Goal: Information Seeking & Learning: Learn about a topic

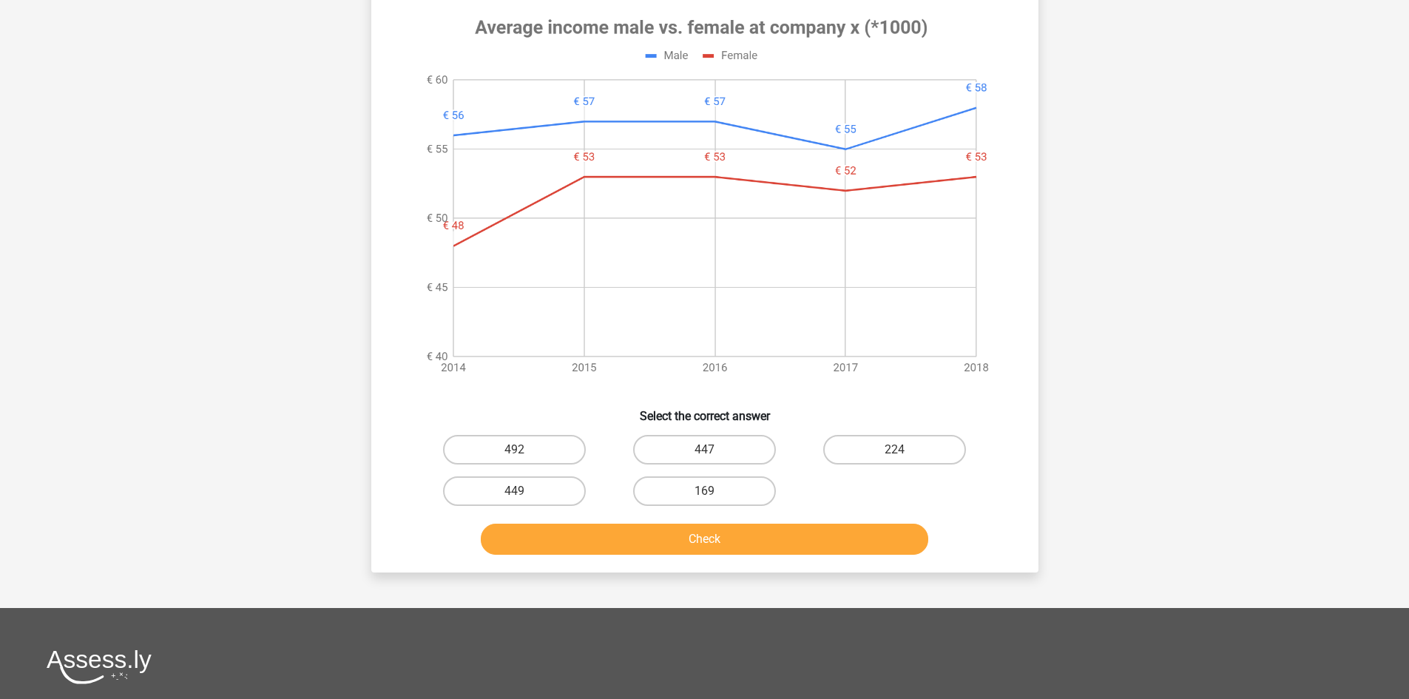
scroll to position [641, 0]
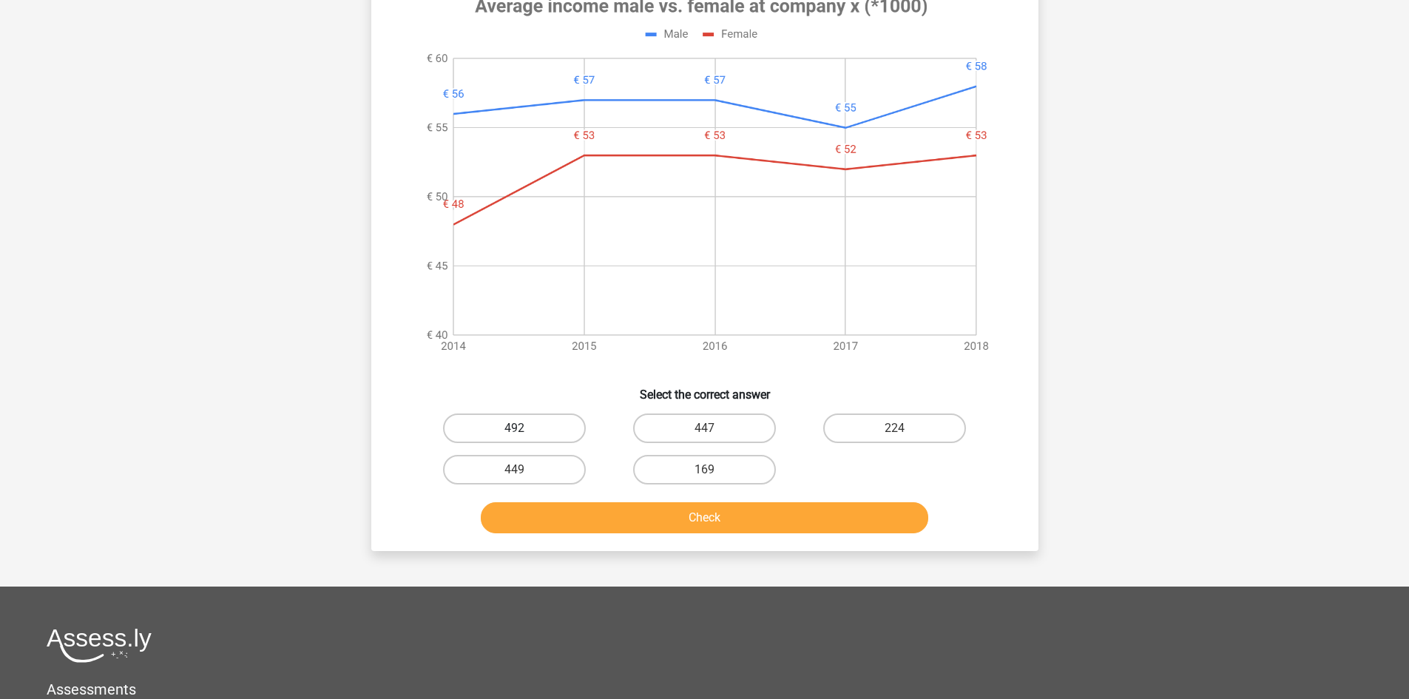
click at [522, 438] on label "492" at bounding box center [514, 429] width 143 height 30
click at [522, 438] on input "492" at bounding box center [519, 433] width 10 height 10
radio input "true"
click at [594, 524] on button "Check" at bounding box center [705, 517] width 448 height 31
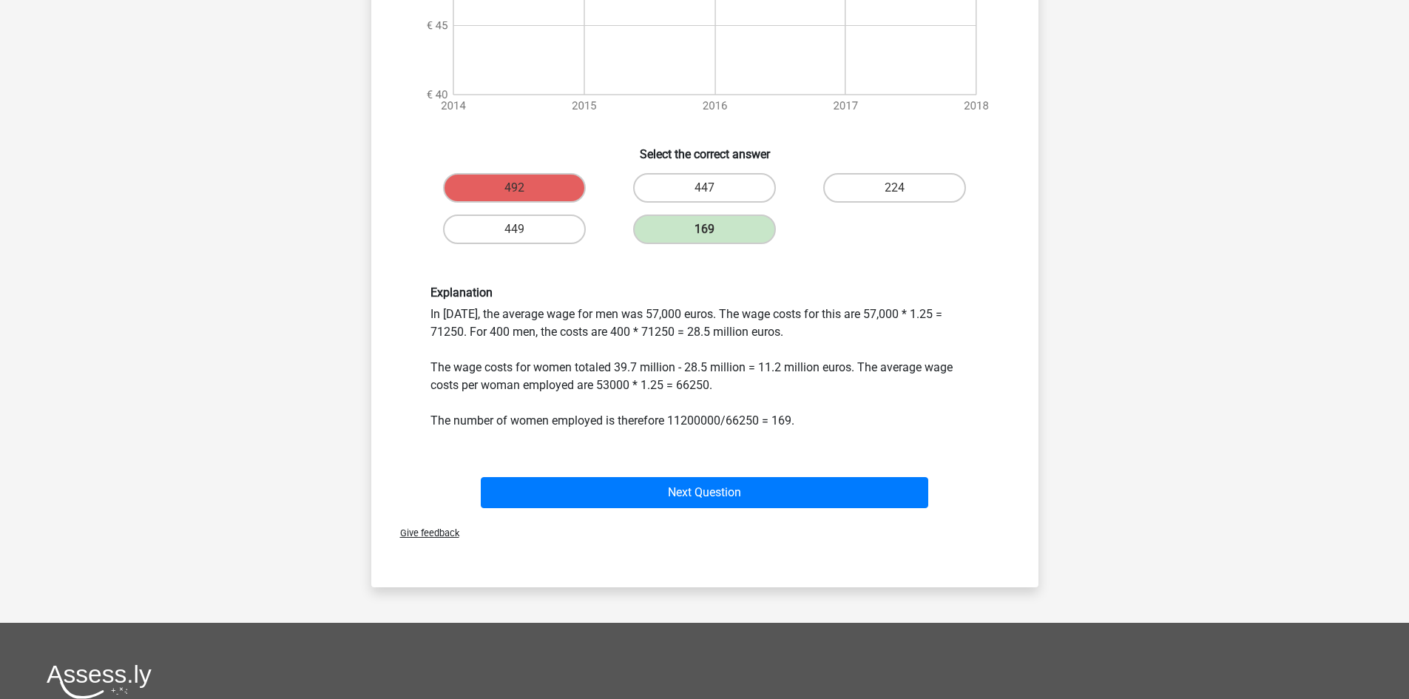
scroll to position [888, 0]
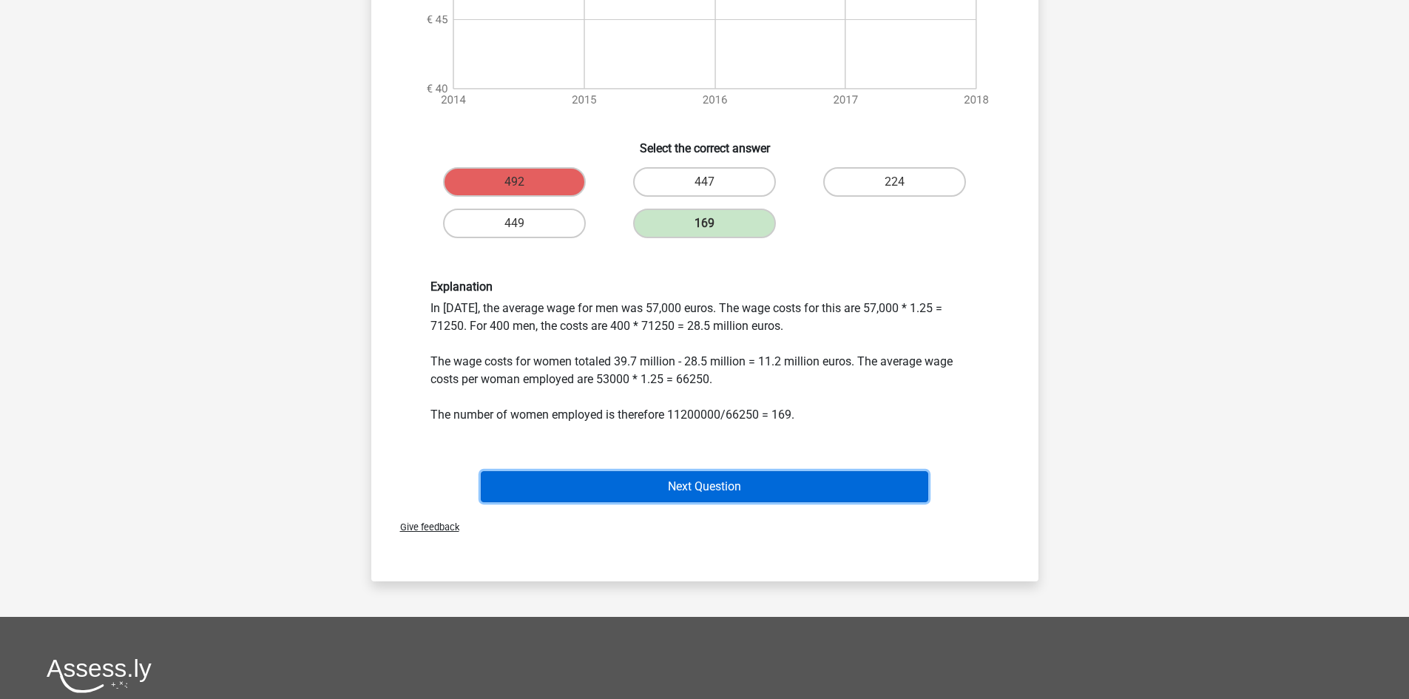
click at [702, 479] on button "Next Question" at bounding box center [705, 486] width 448 height 31
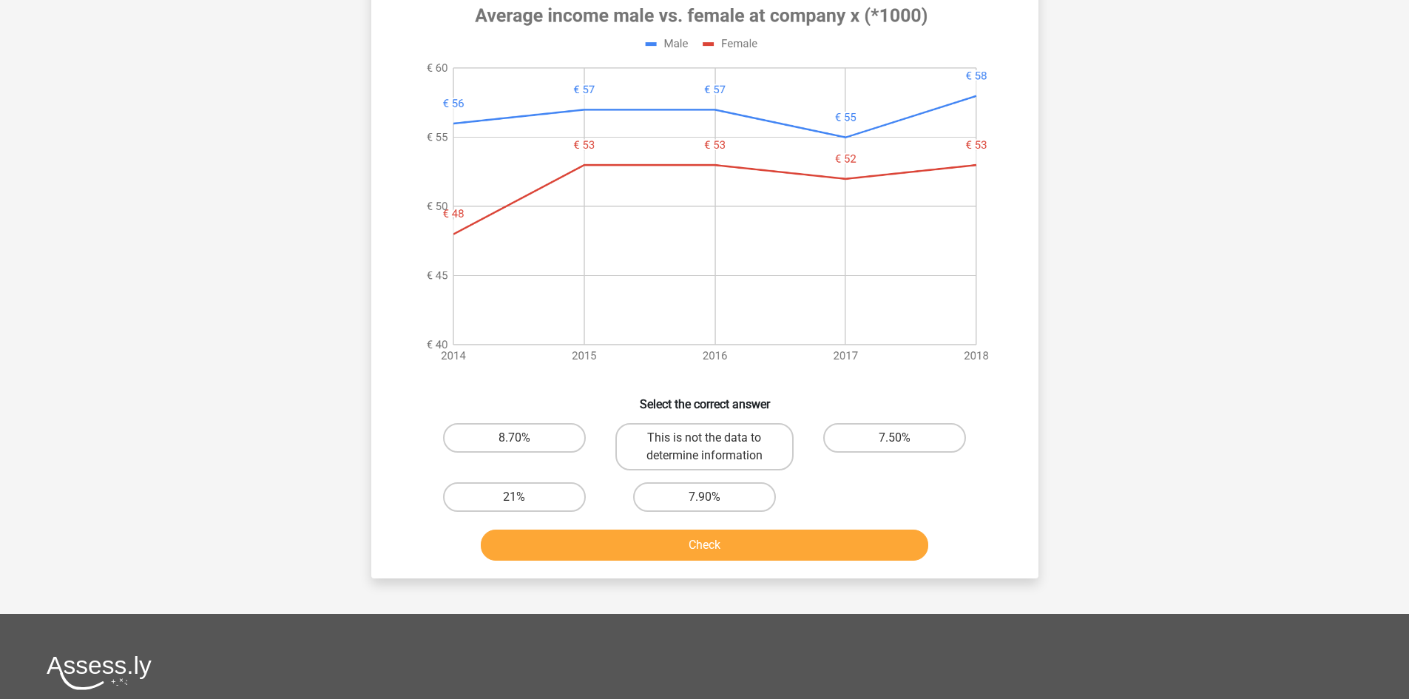
scroll to position [617, 0]
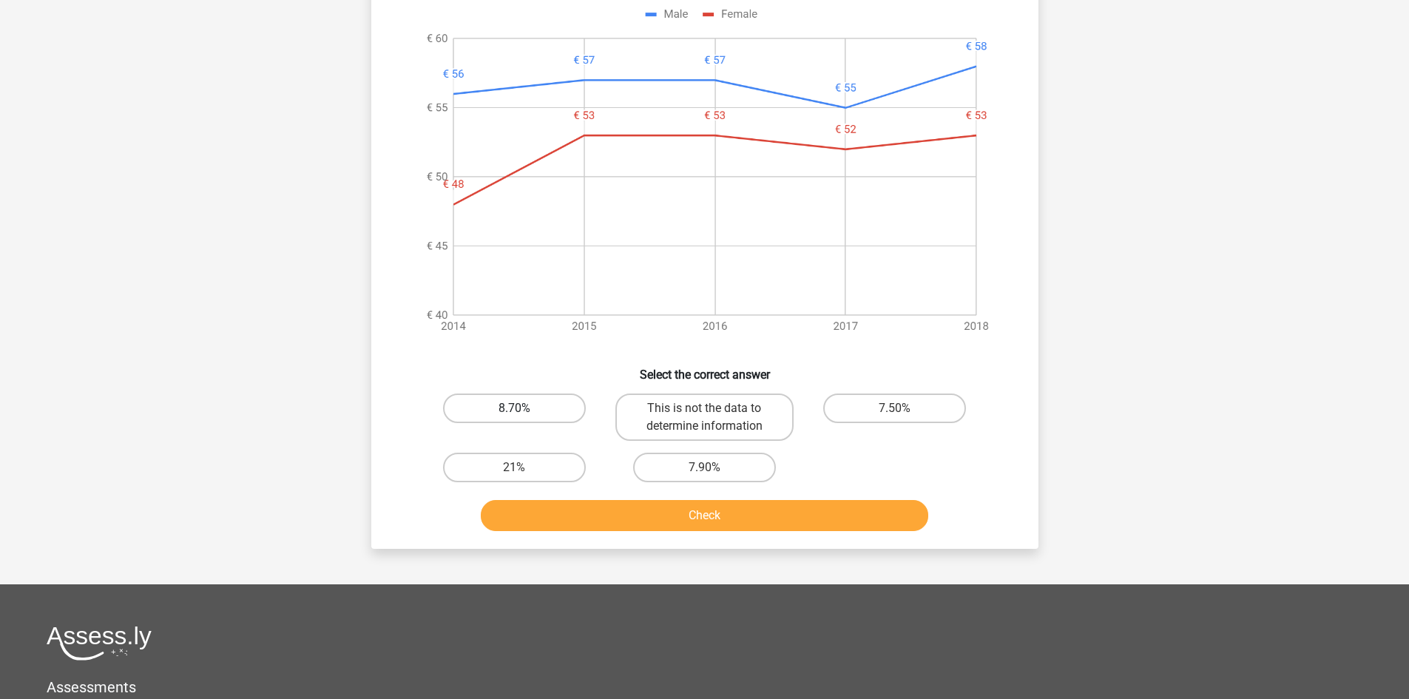
click at [537, 407] on label "8.70%" at bounding box center [514, 409] width 143 height 30
click at [524, 408] on input "8.70%" at bounding box center [519, 413] width 10 height 10
radio input "true"
click at [611, 513] on button "Check" at bounding box center [705, 515] width 448 height 31
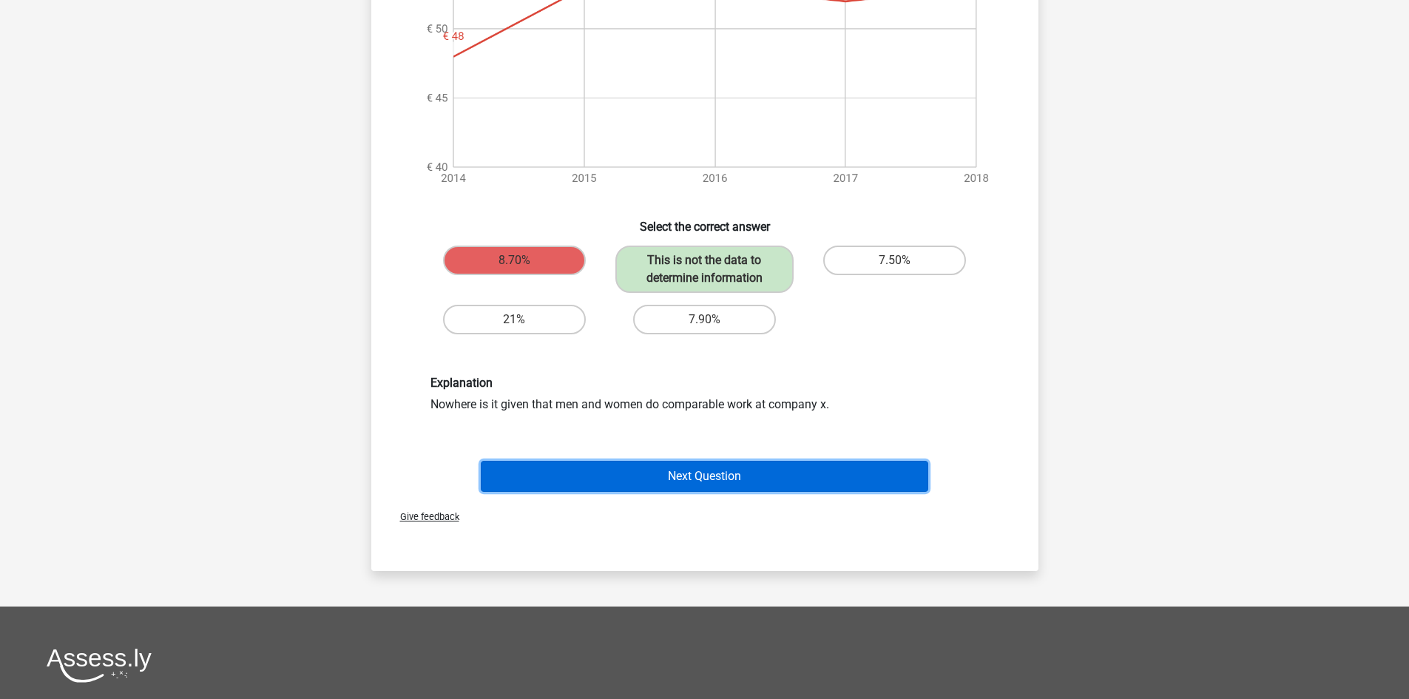
click at [741, 479] on button "Next Question" at bounding box center [705, 476] width 448 height 31
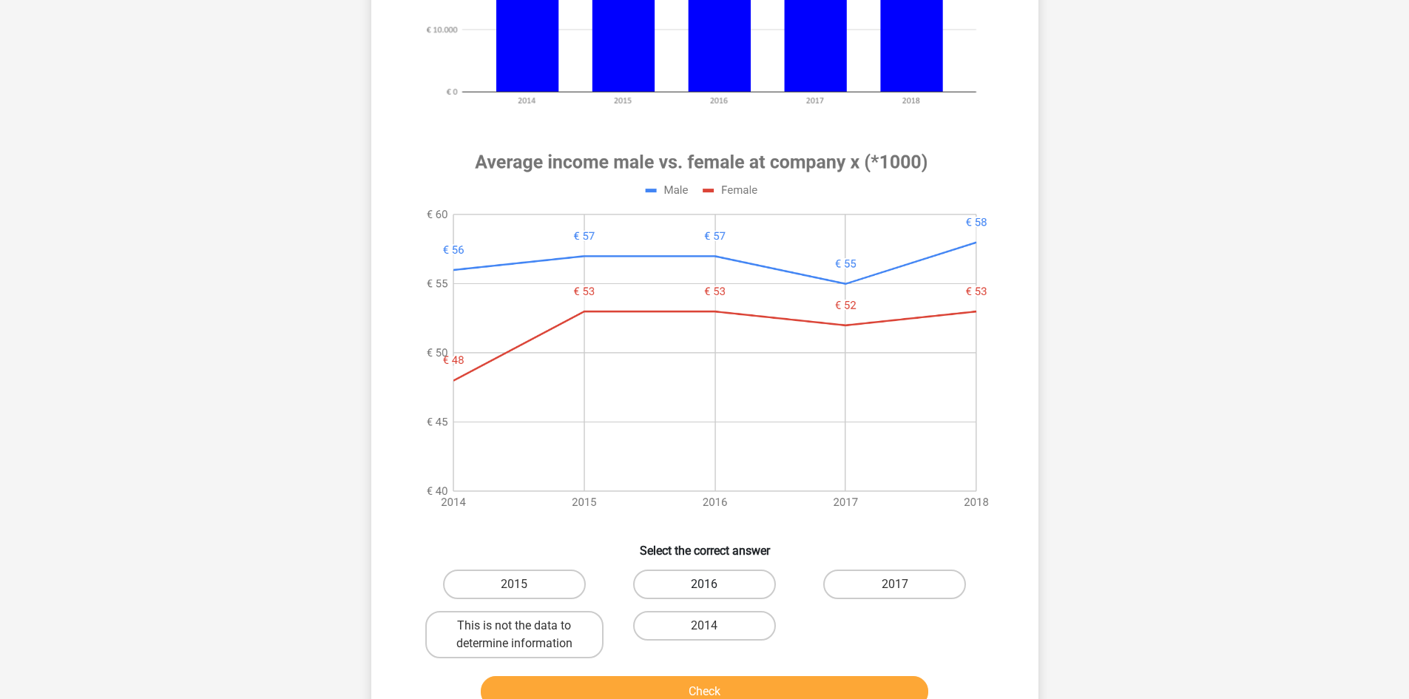
scroll to position [592, 0]
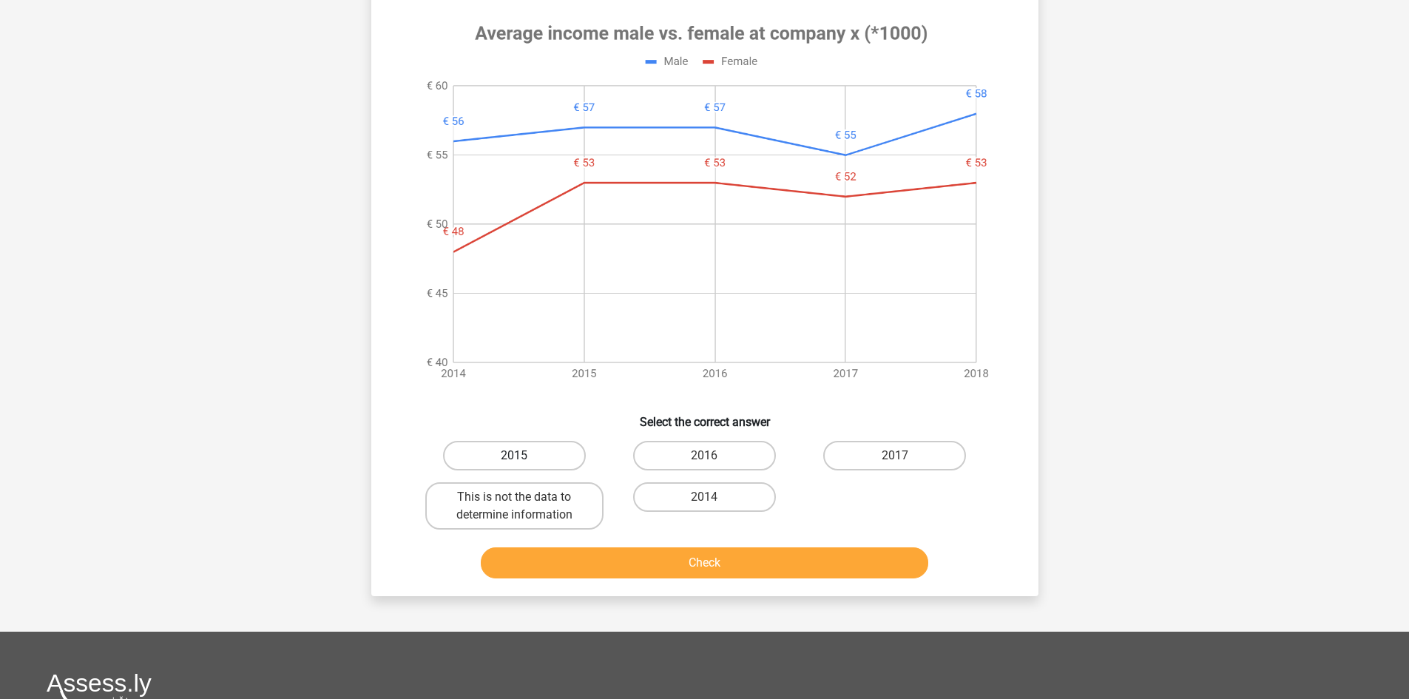
click at [508, 454] on label "2015" at bounding box center [514, 456] width 143 height 30
click at [514, 456] on input "2015" at bounding box center [519, 461] width 10 height 10
radio input "true"
click at [600, 558] on button "Check" at bounding box center [705, 562] width 448 height 31
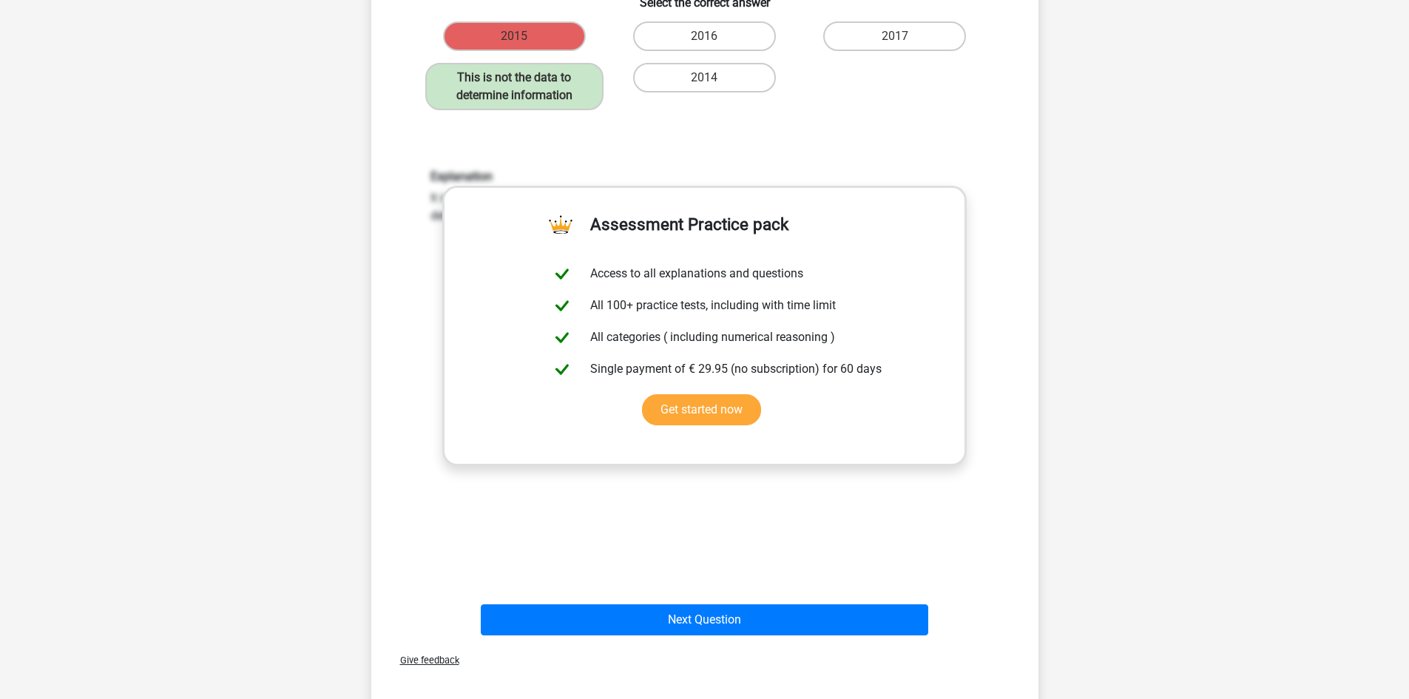
scroll to position [1134, 0]
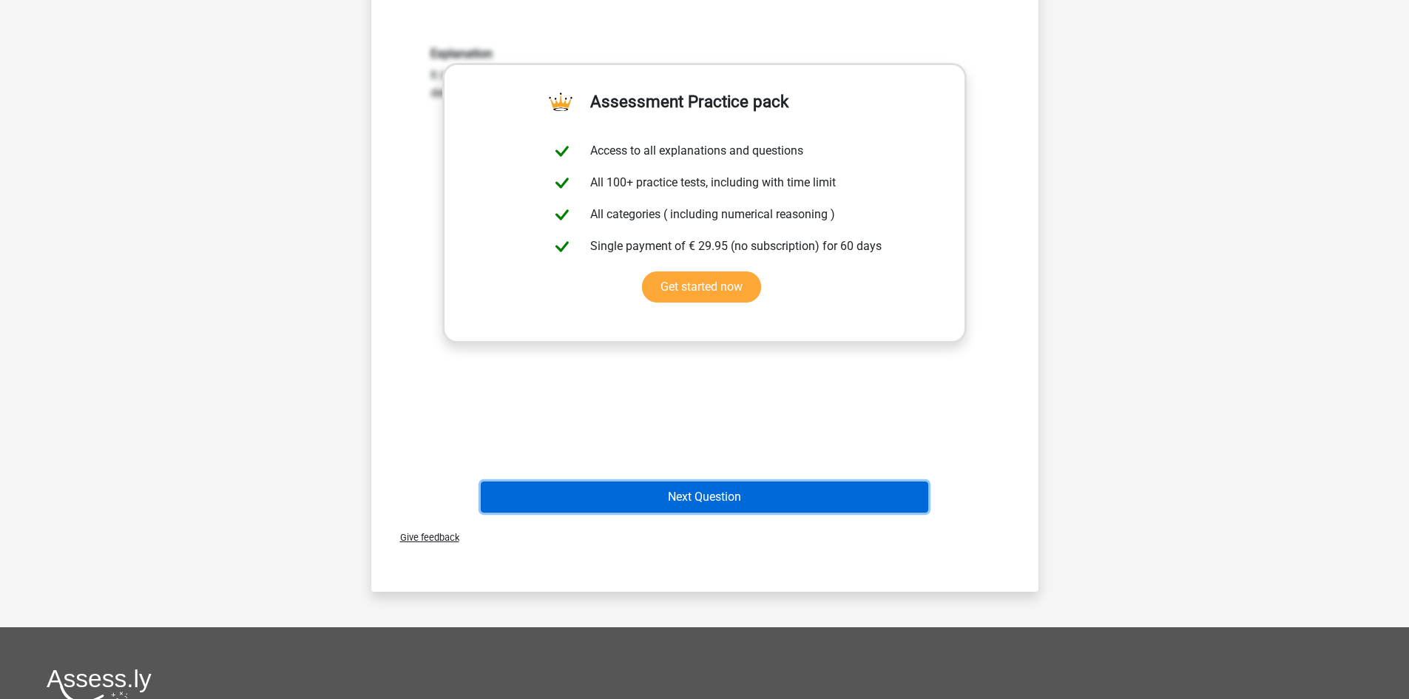
click at [752, 491] on button "Next Question" at bounding box center [705, 497] width 448 height 31
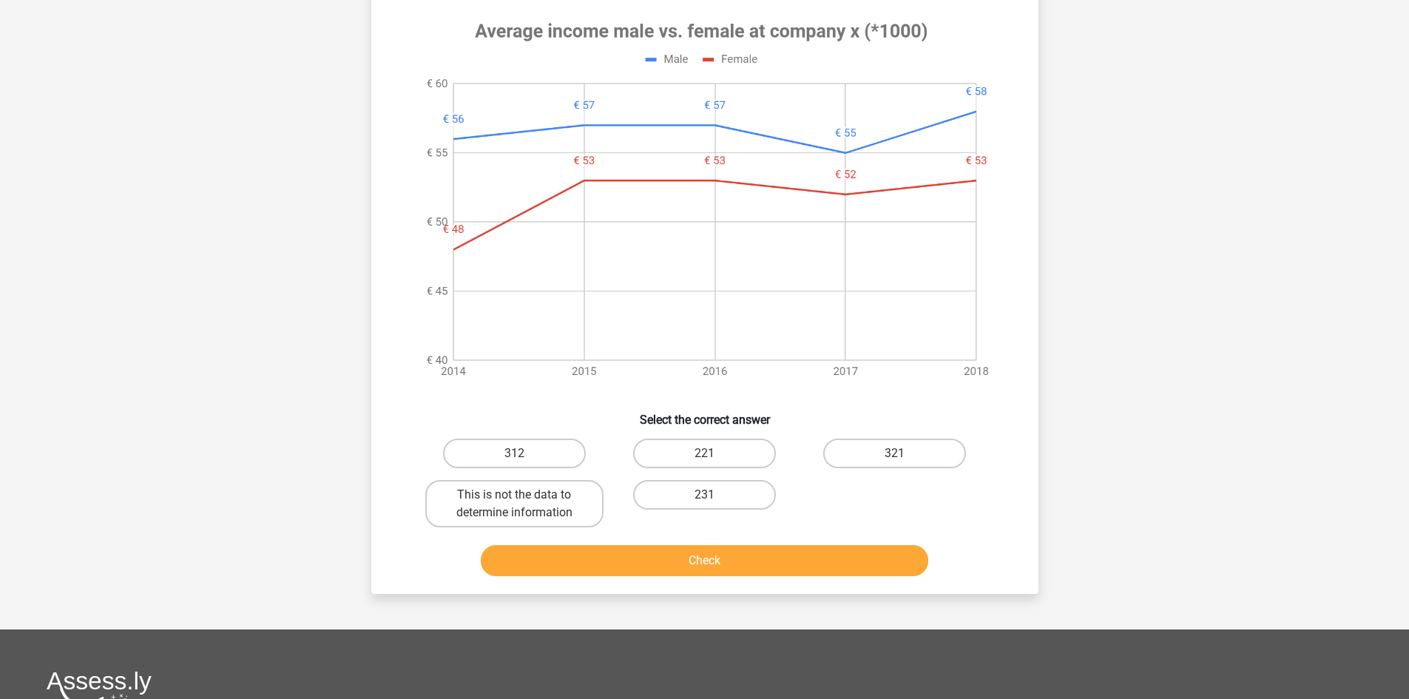
scroll to position [617, 0]
click at [513, 455] on label "312" at bounding box center [514, 453] width 143 height 30
click at [514, 455] on input "312" at bounding box center [519, 458] width 10 height 10
radio input "true"
click at [581, 553] on button "Check" at bounding box center [705, 560] width 448 height 31
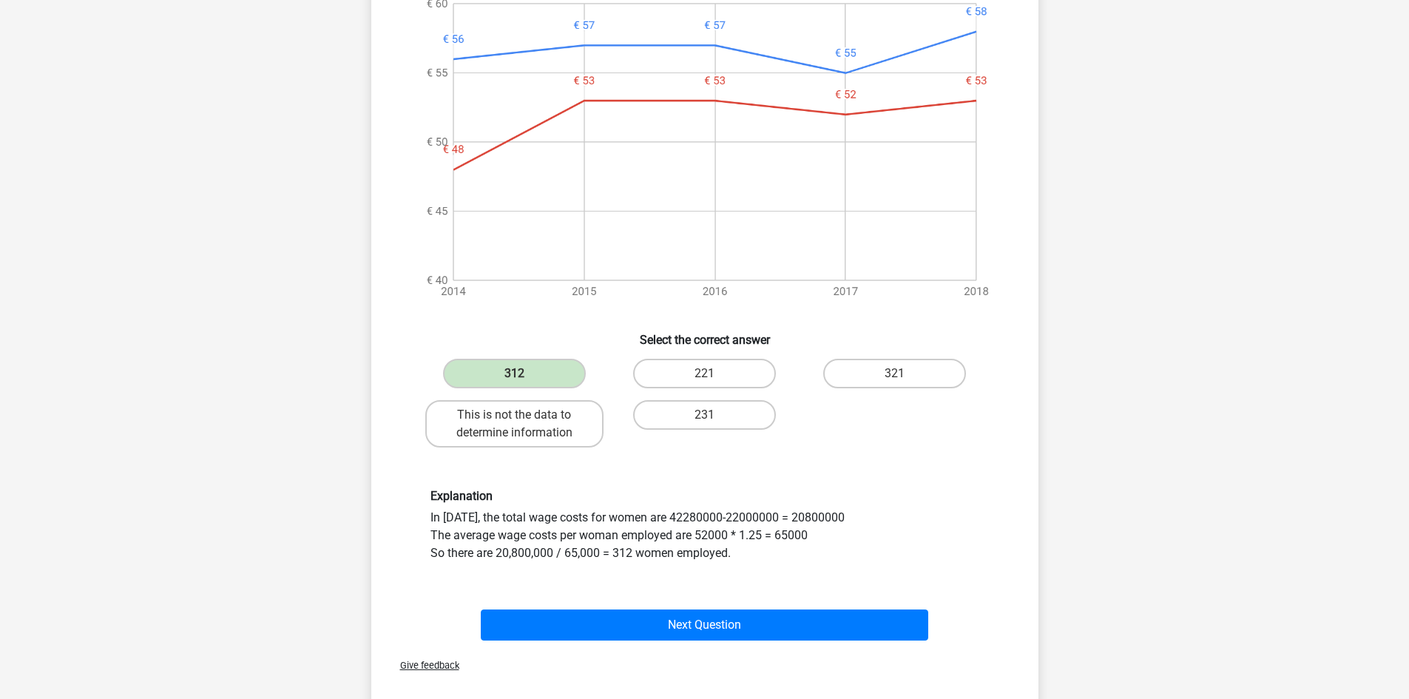
scroll to position [765, 0]
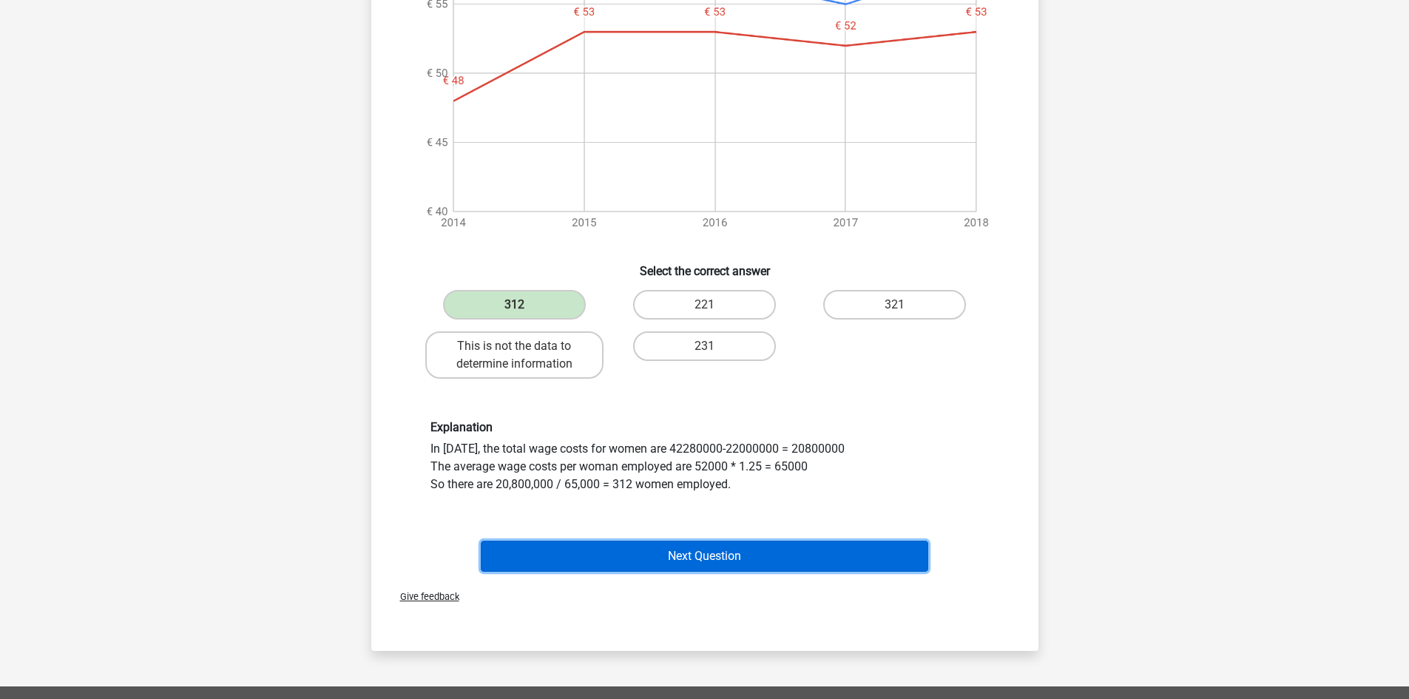
click at [576, 564] on button "Next Question" at bounding box center [705, 556] width 448 height 31
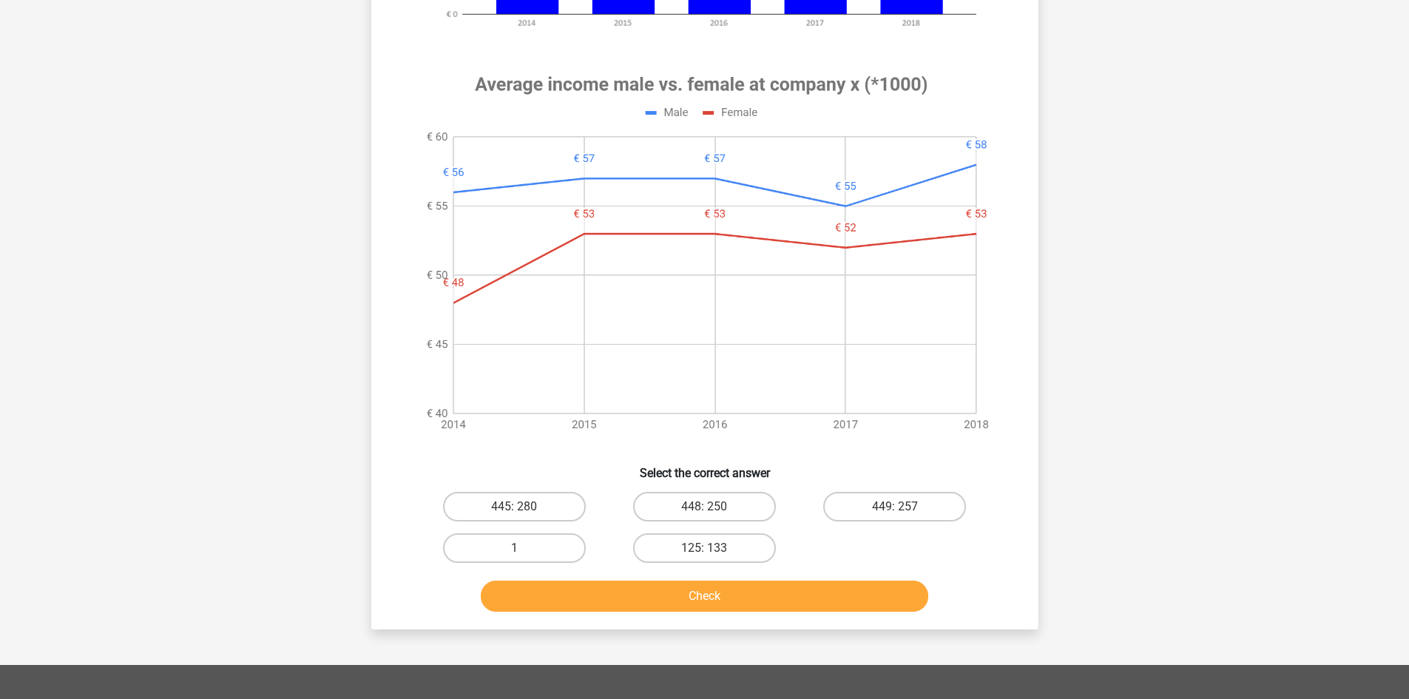
scroll to position [592, 0]
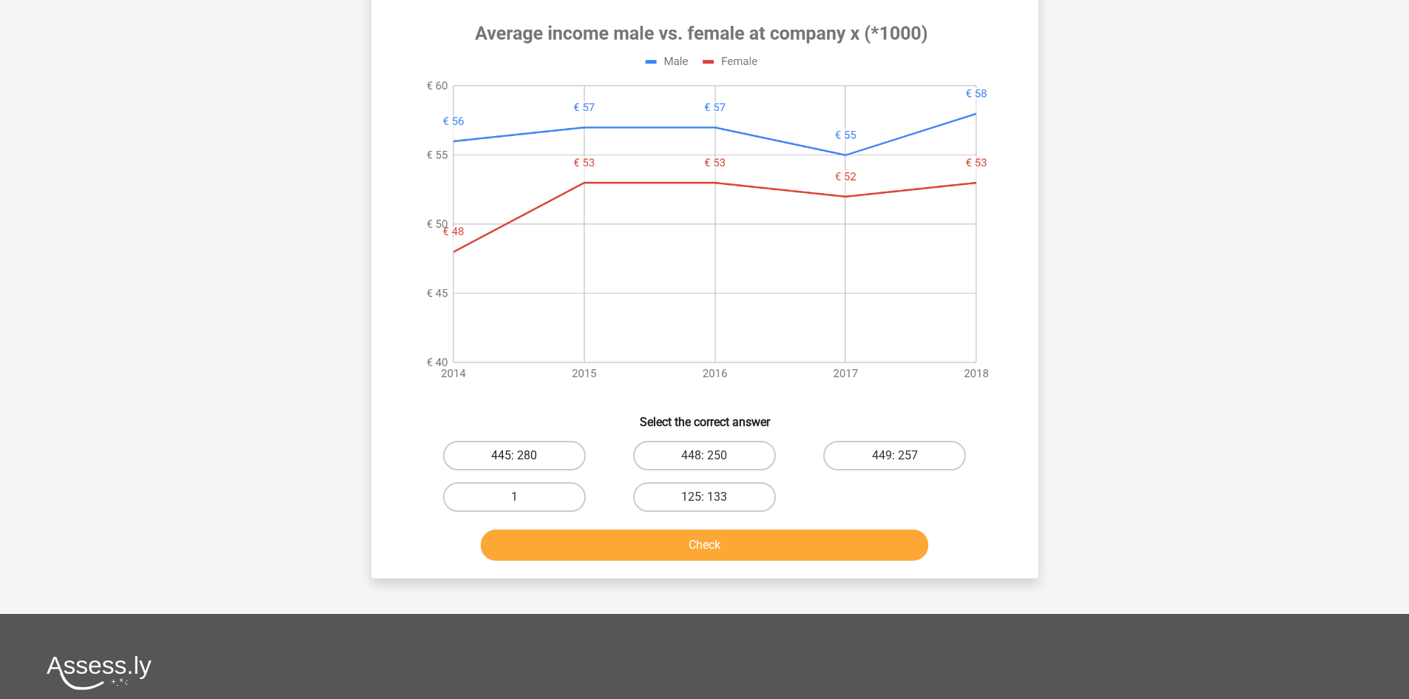
click at [542, 459] on label "445: 280" at bounding box center [514, 456] width 143 height 30
click at [524, 459] on input "445: 280" at bounding box center [519, 461] width 10 height 10
radio input "true"
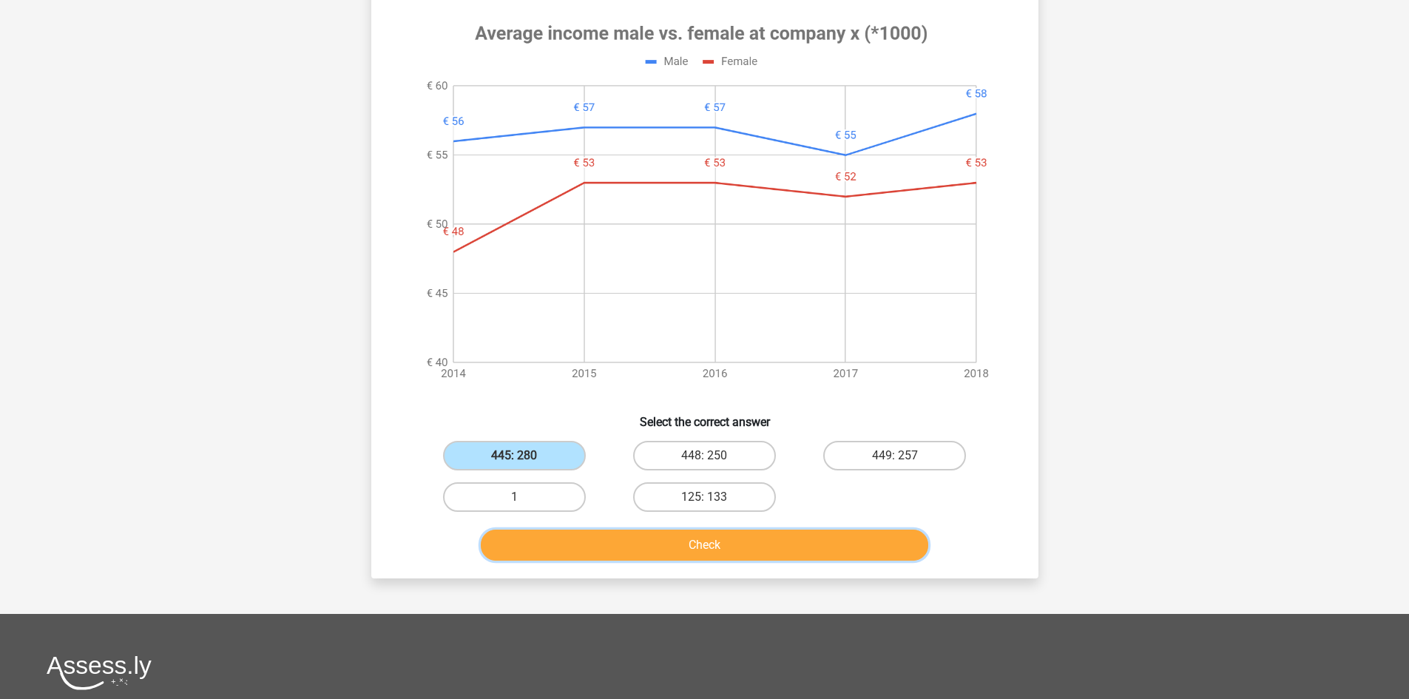
click at [599, 560] on button "Check" at bounding box center [705, 545] width 448 height 31
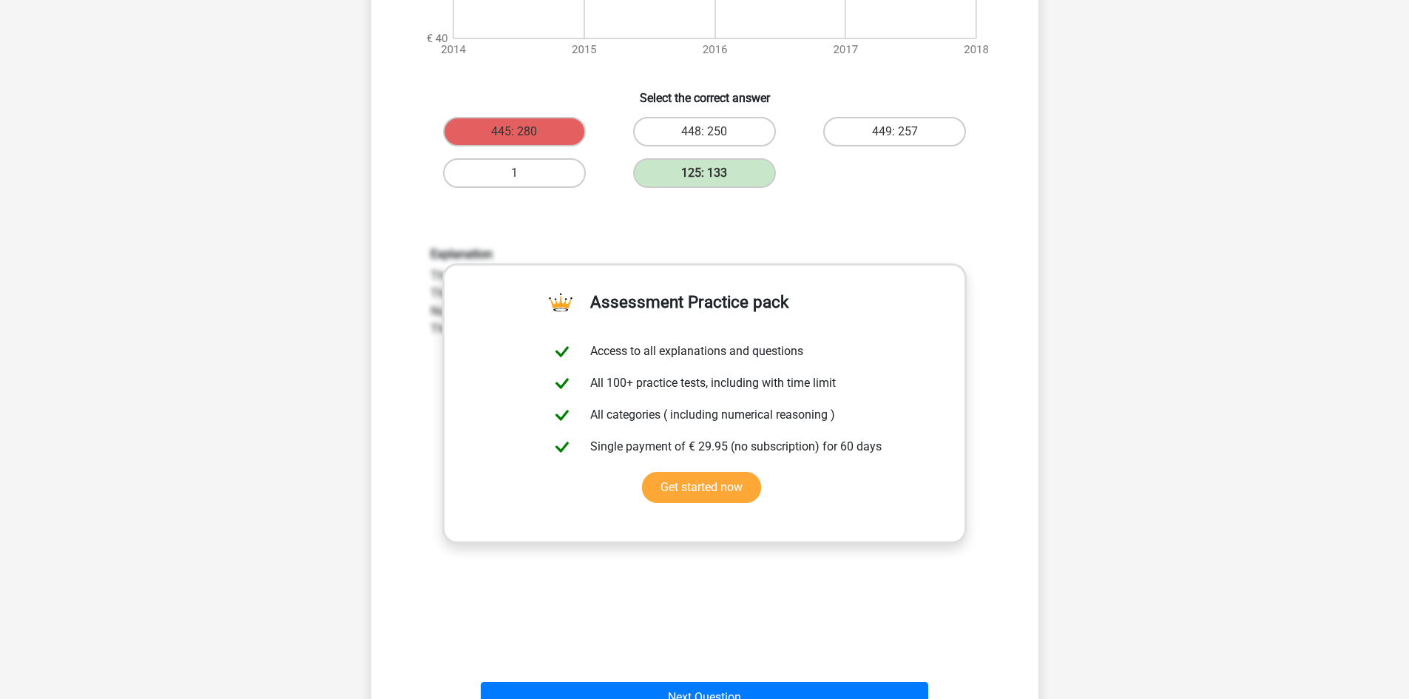
scroll to position [1134, 0]
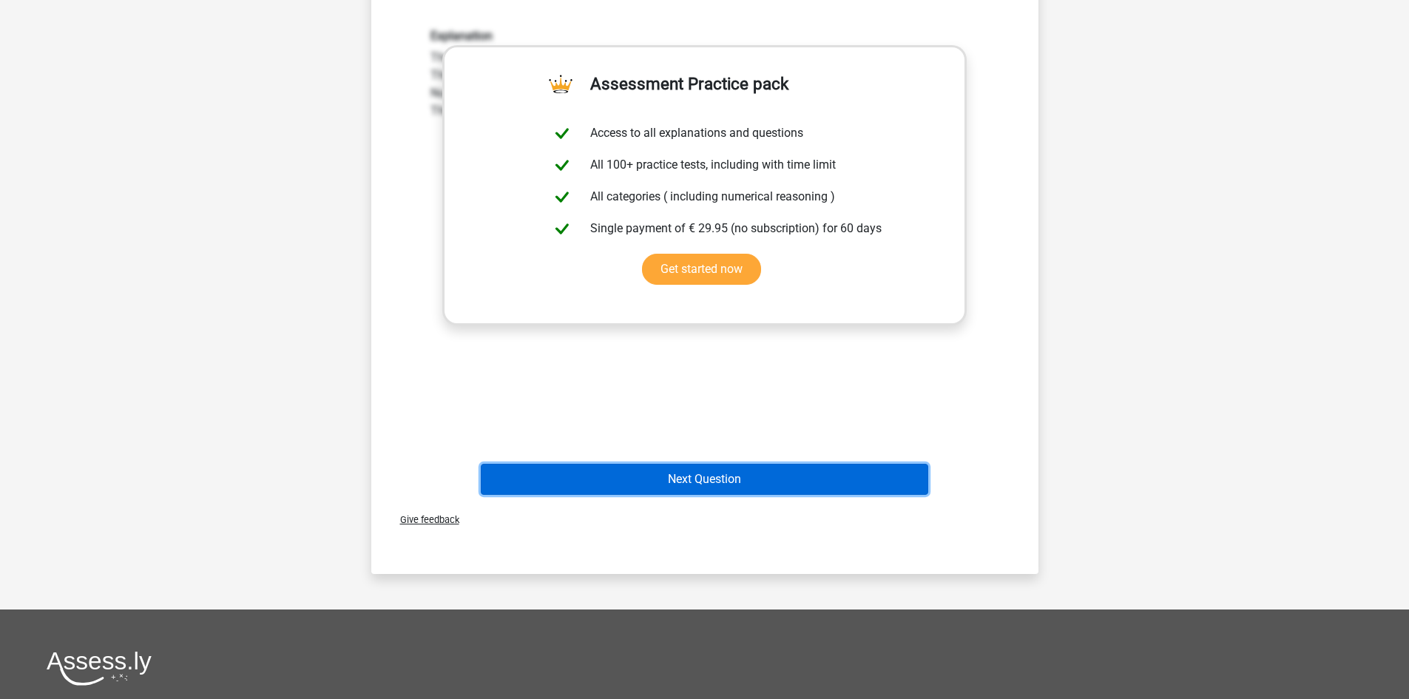
click at [718, 488] on button "Next Question" at bounding box center [705, 479] width 448 height 31
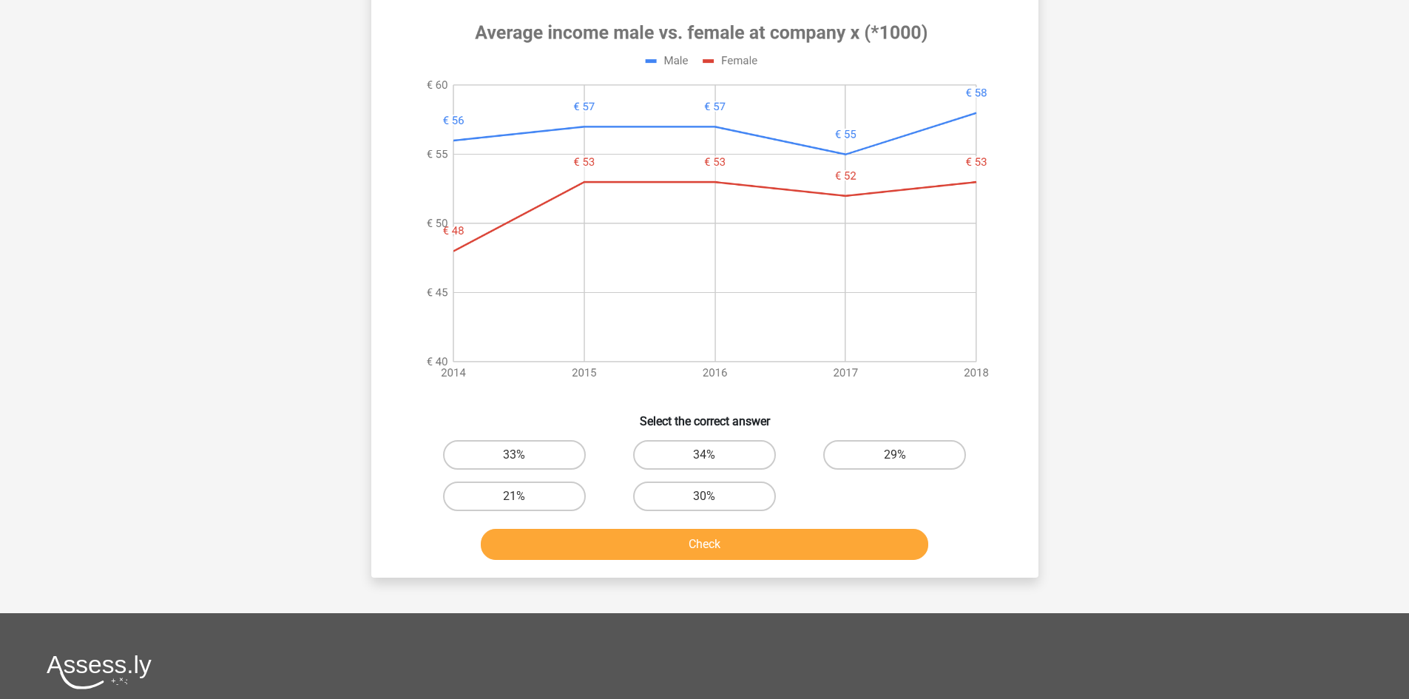
scroll to position [592, 0]
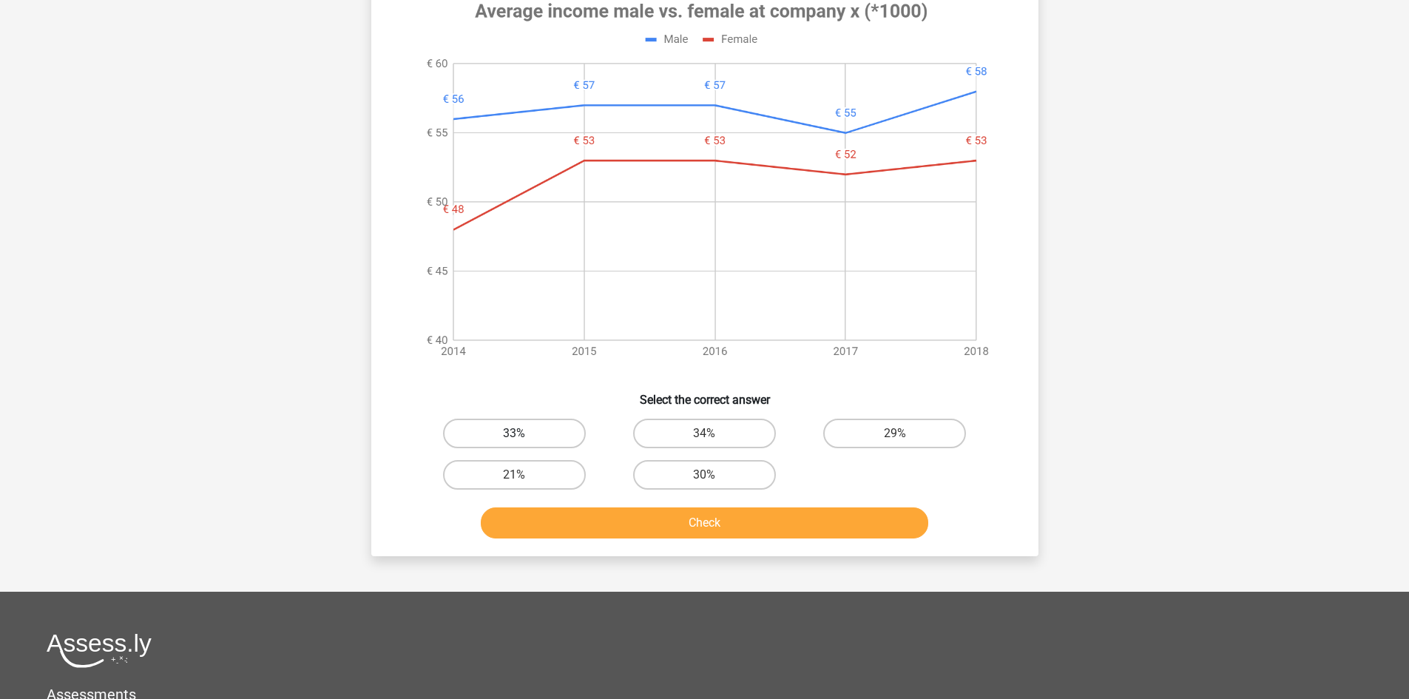
click at [531, 422] on label "33%" at bounding box center [514, 434] width 143 height 30
click at [524, 434] on input "33%" at bounding box center [519, 439] width 10 height 10
radio input "true"
click at [602, 528] on button "Check" at bounding box center [705, 523] width 448 height 31
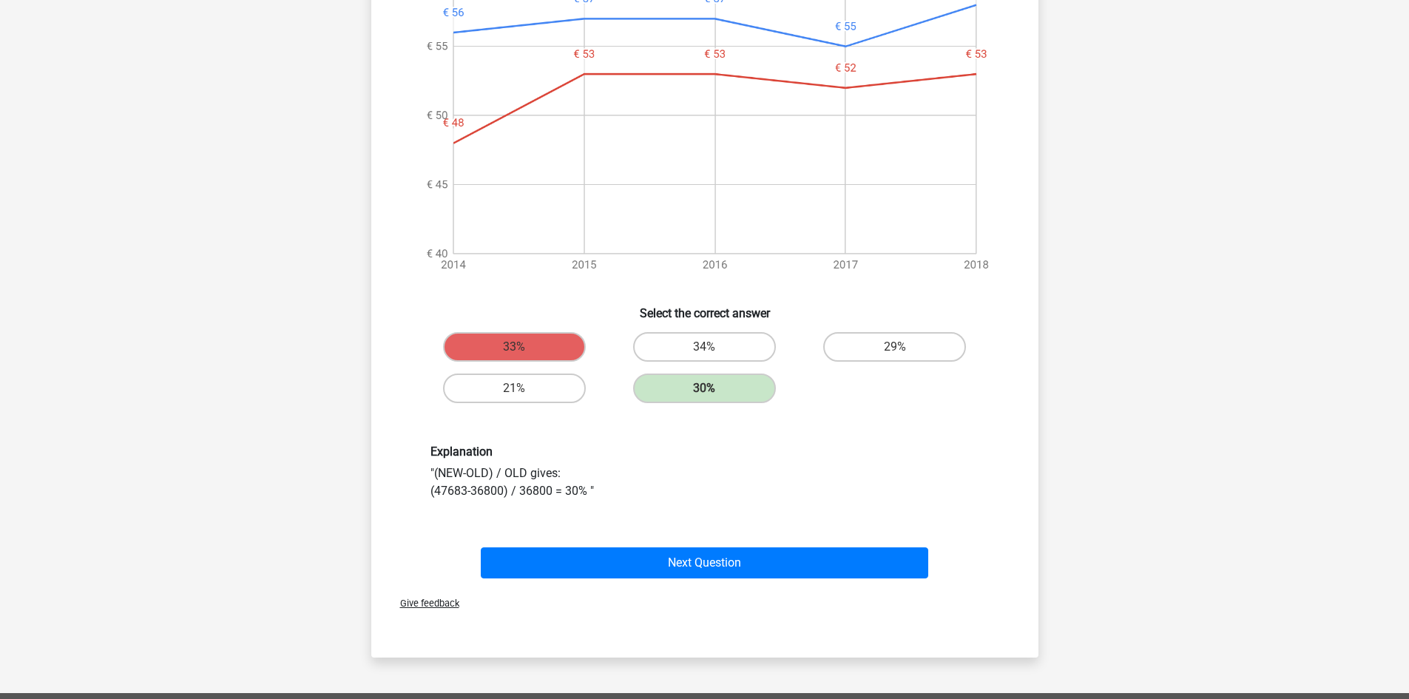
scroll to position [690, 0]
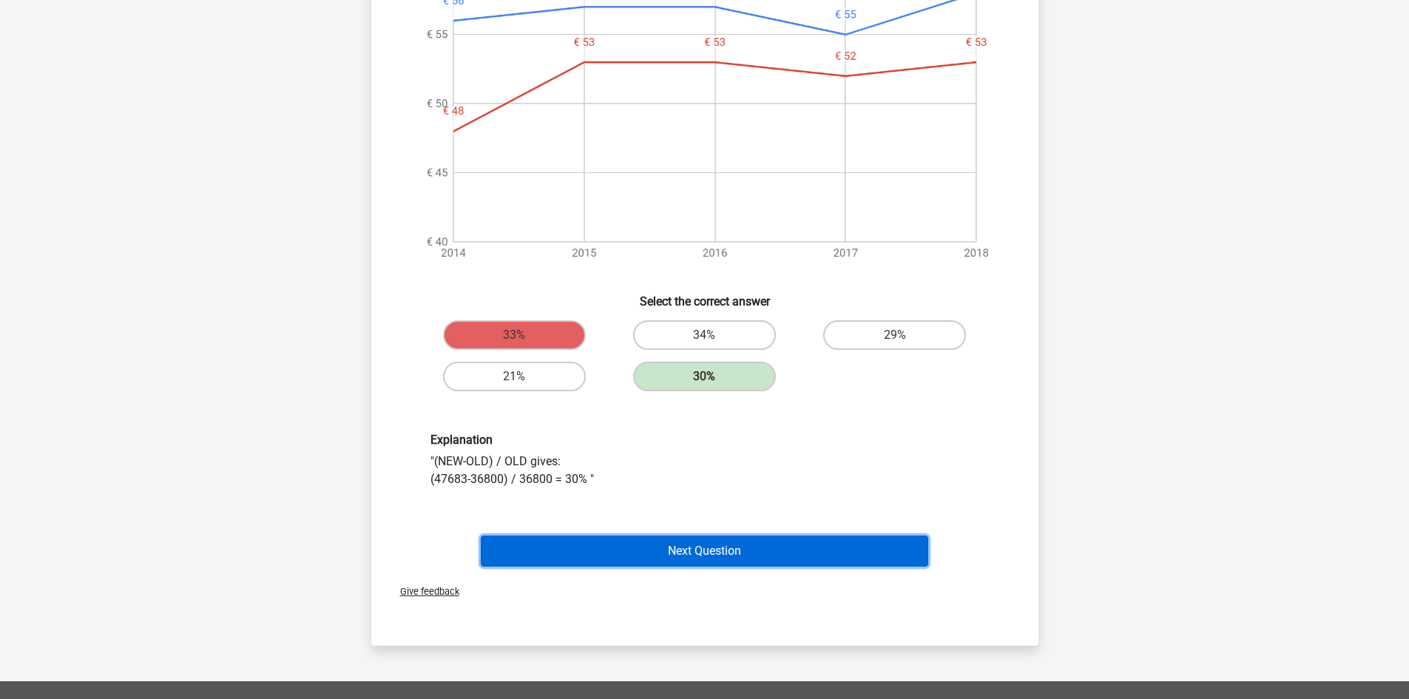
click at [753, 545] on button "Next Question" at bounding box center [705, 551] width 448 height 31
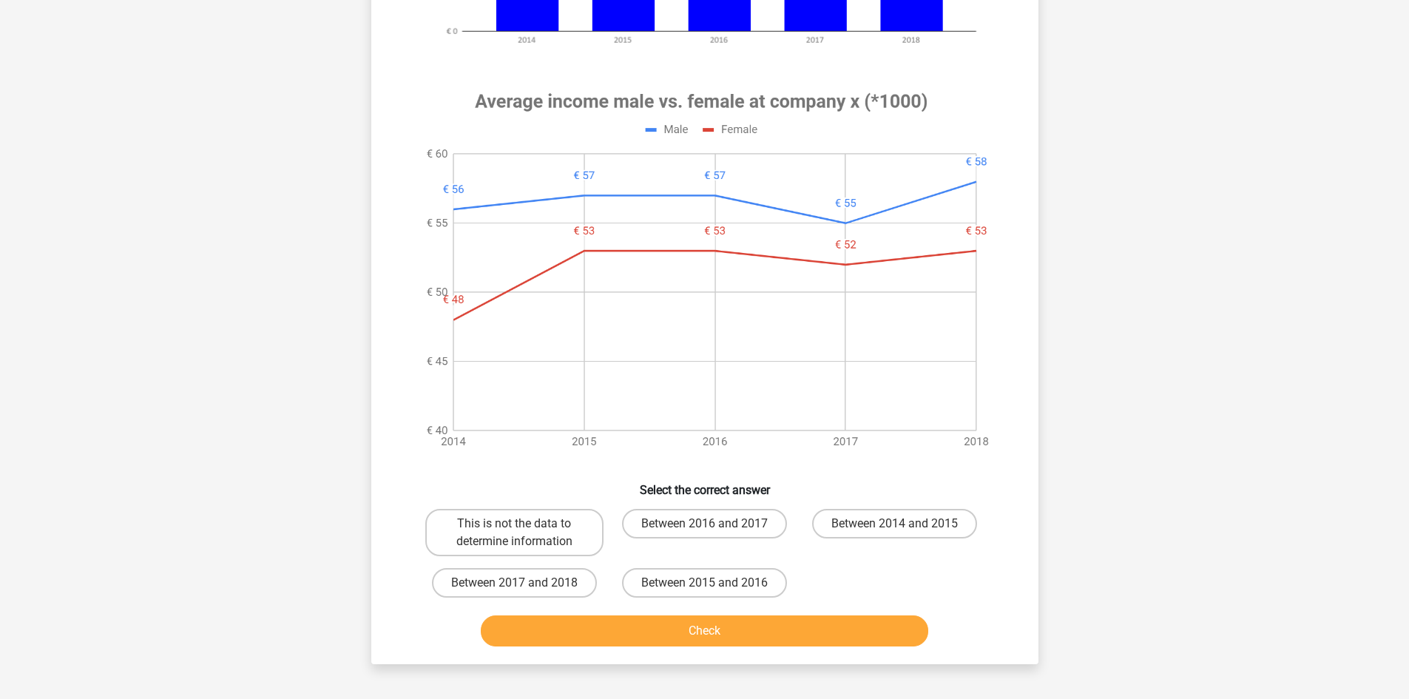
scroll to position [592, 0]
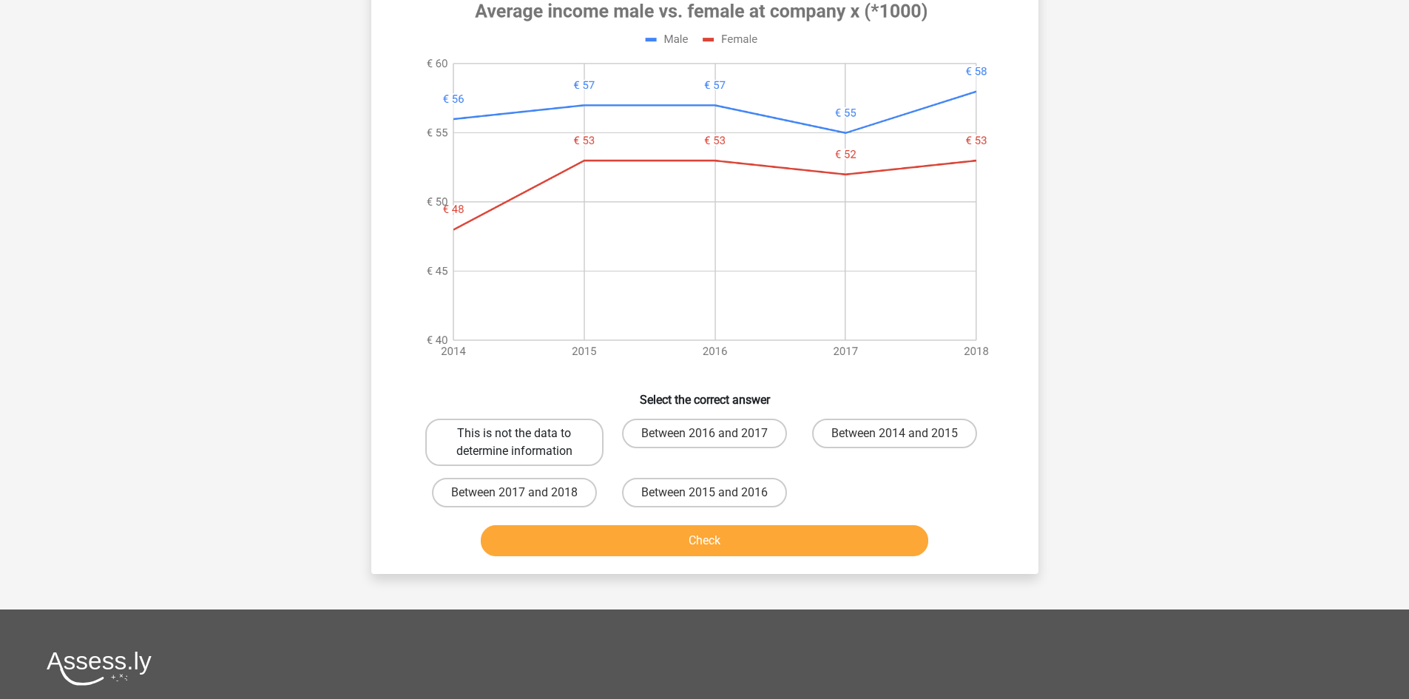
click at [540, 442] on label "This is not the data to determine information" at bounding box center [514, 442] width 178 height 47
click at [524, 442] on input "This is not the data to determine information" at bounding box center [519, 439] width 10 height 10
radio input "true"
click at [585, 533] on button "Check" at bounding box center [705, 540] width 448 height 31
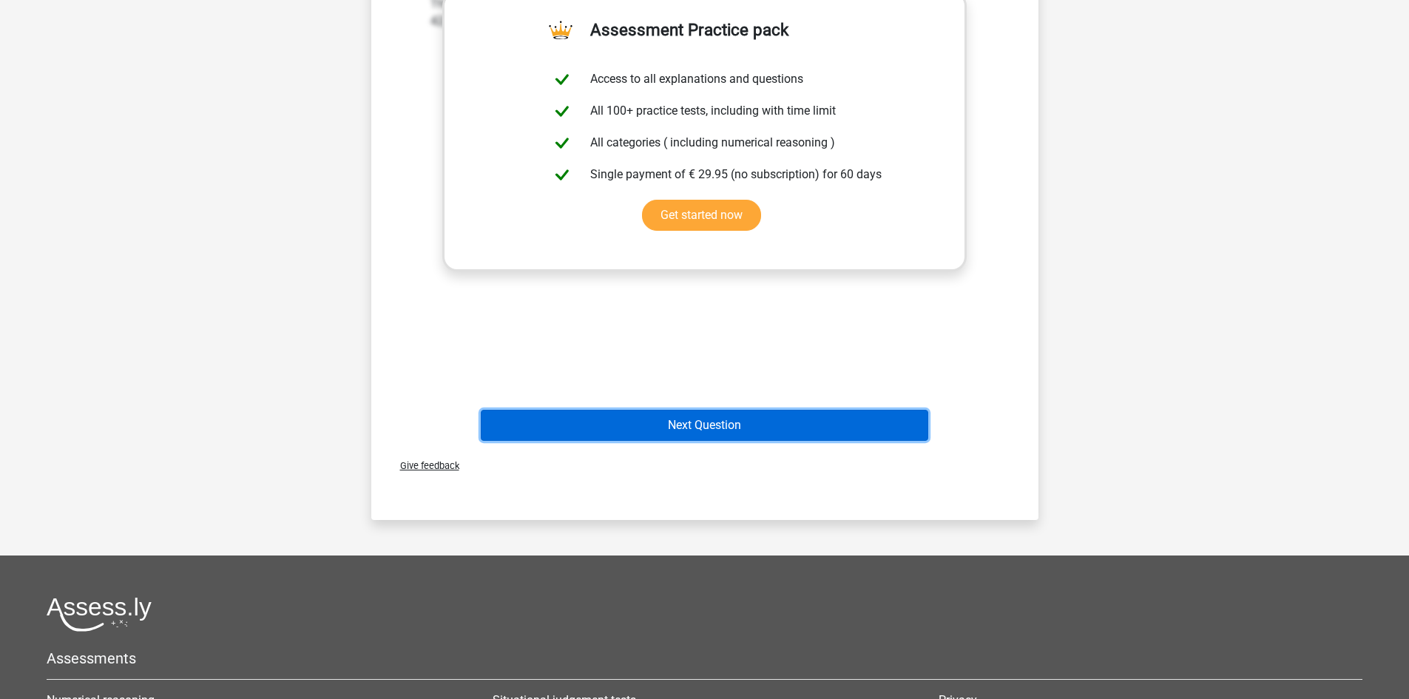
click at [826, 437] on button "Next Question" at bounding box center [705, 425] width 448 height 31
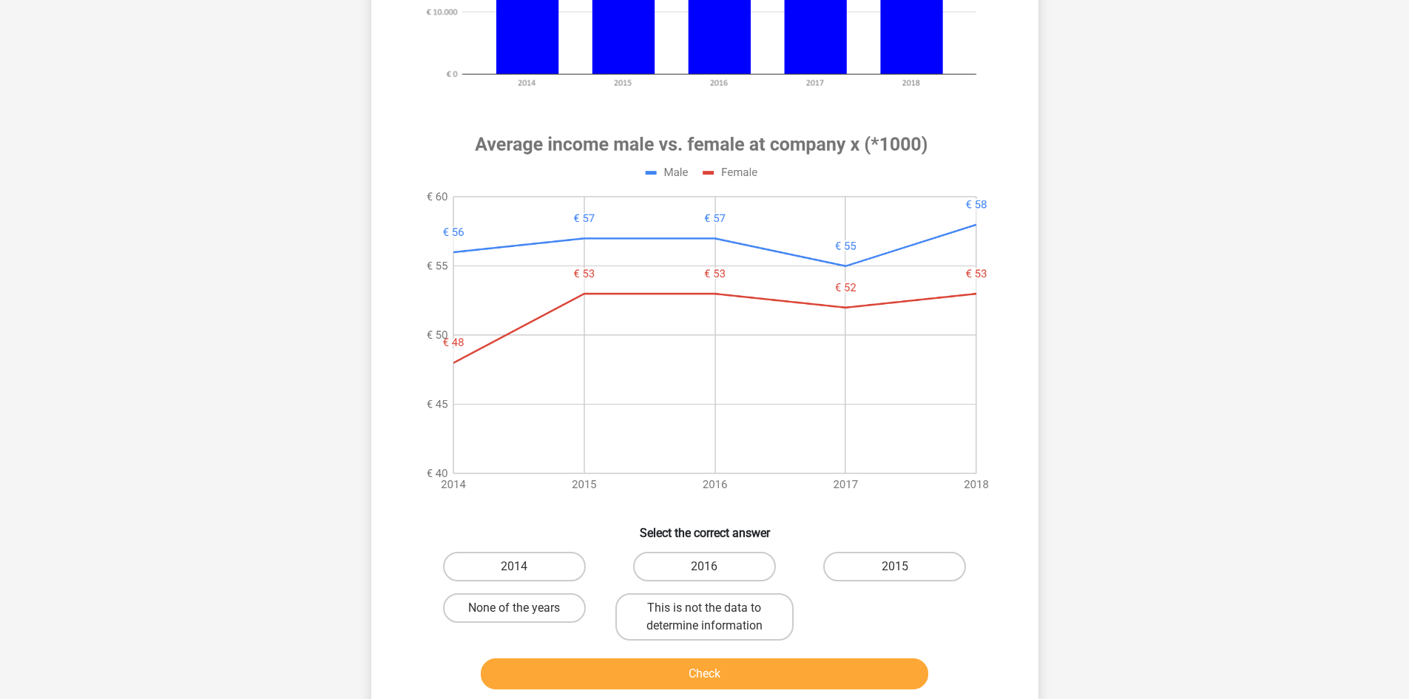
scroll to position [518, 0]
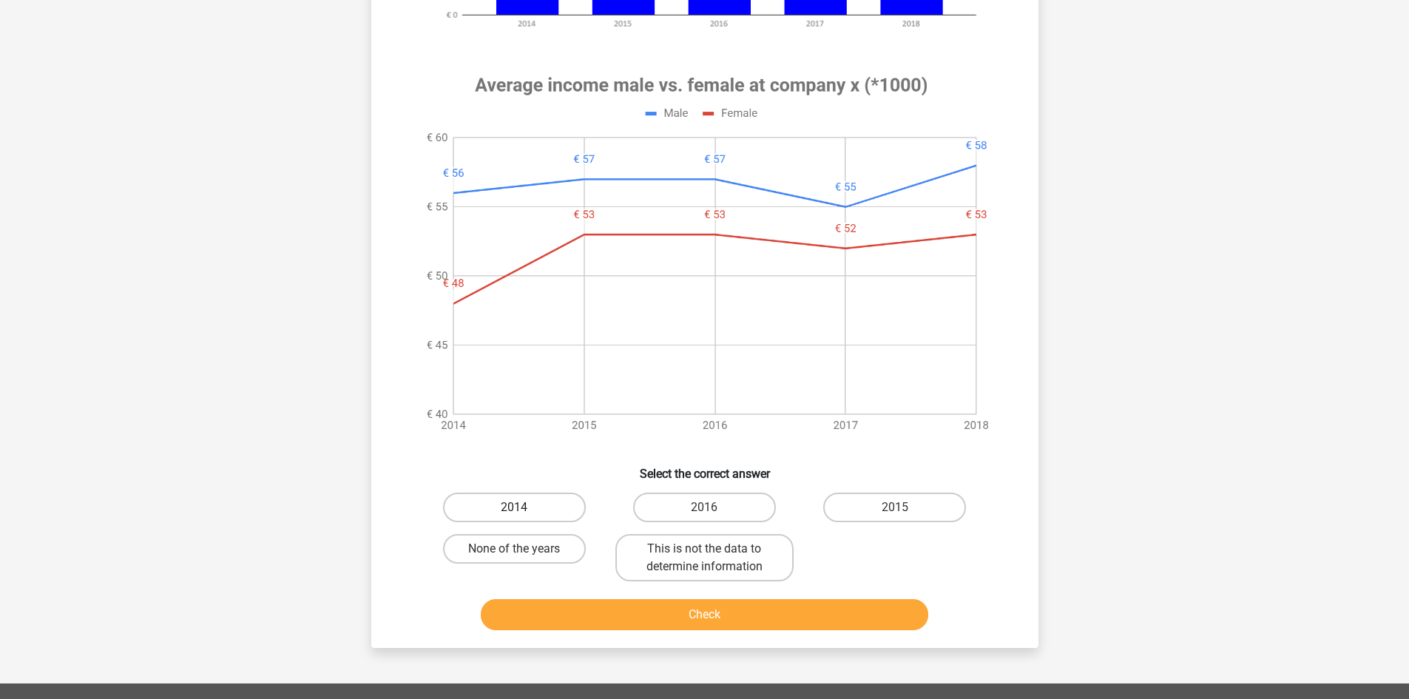
click at [536, 501] on label "2014" at bounding box center [514, 508] width 143 height 30
click at [524, 508] on input "2014" at bounding box center [519, 513] width 10 height 10
radio input "true"
click at [590, 632] on div "Check" at bounding box center [704, 617] width 571 height 37
click at [587, 622] on button "Check" at bounding box center [705, 614] width 448 height 31
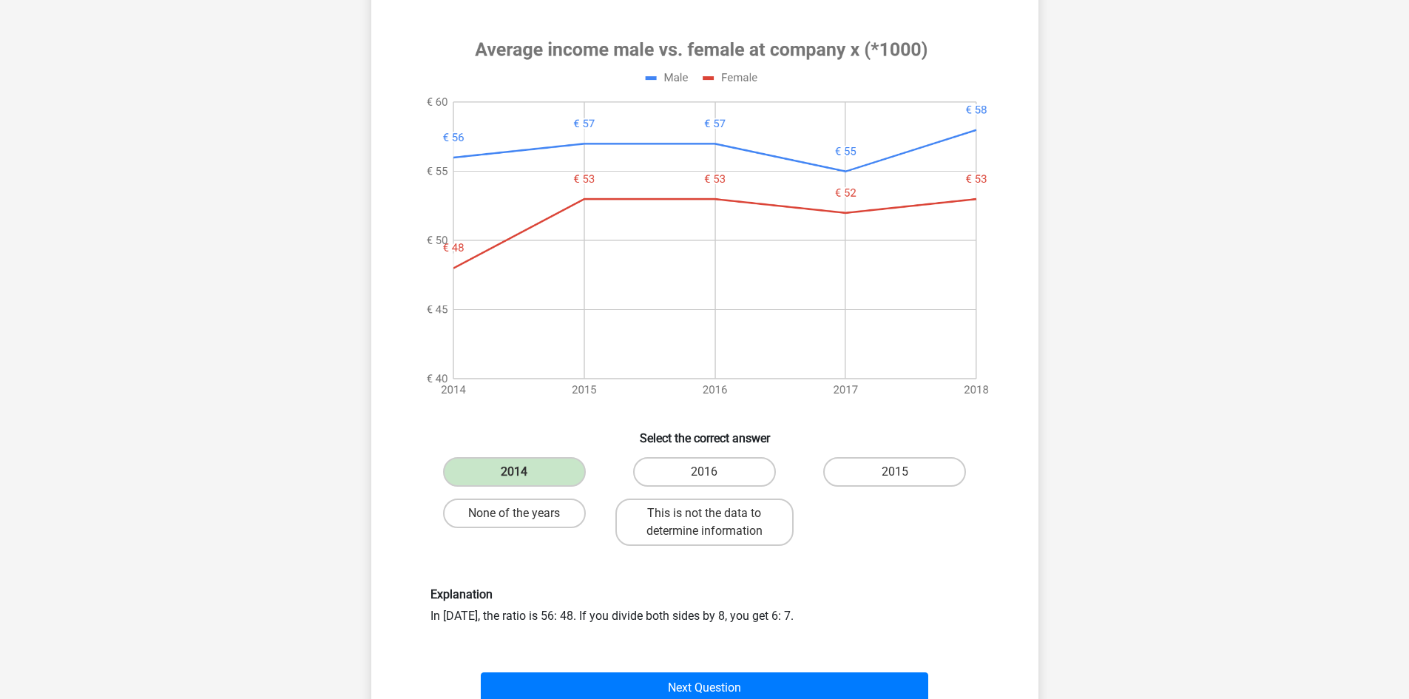
scroll to position [666, 0]
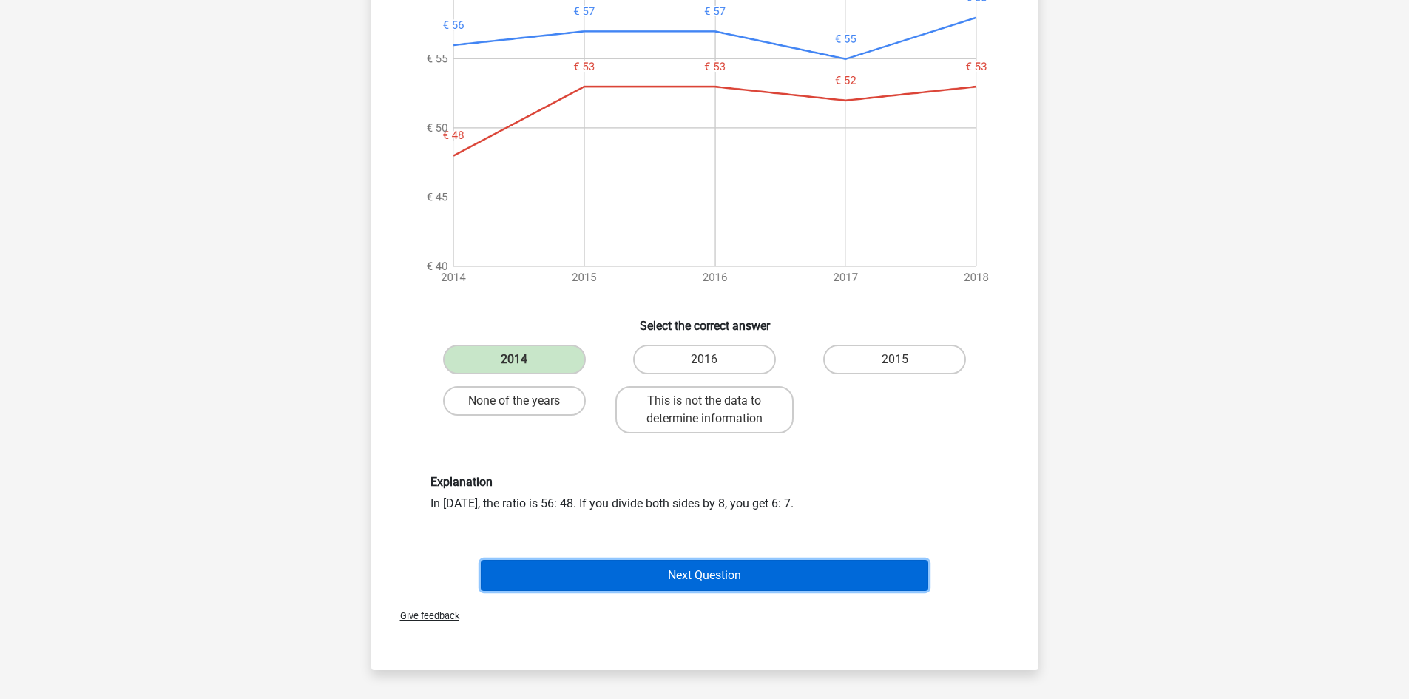
click at [724, 573] on button "Next Question" at bounding box center [705, 575] width 448 height 31
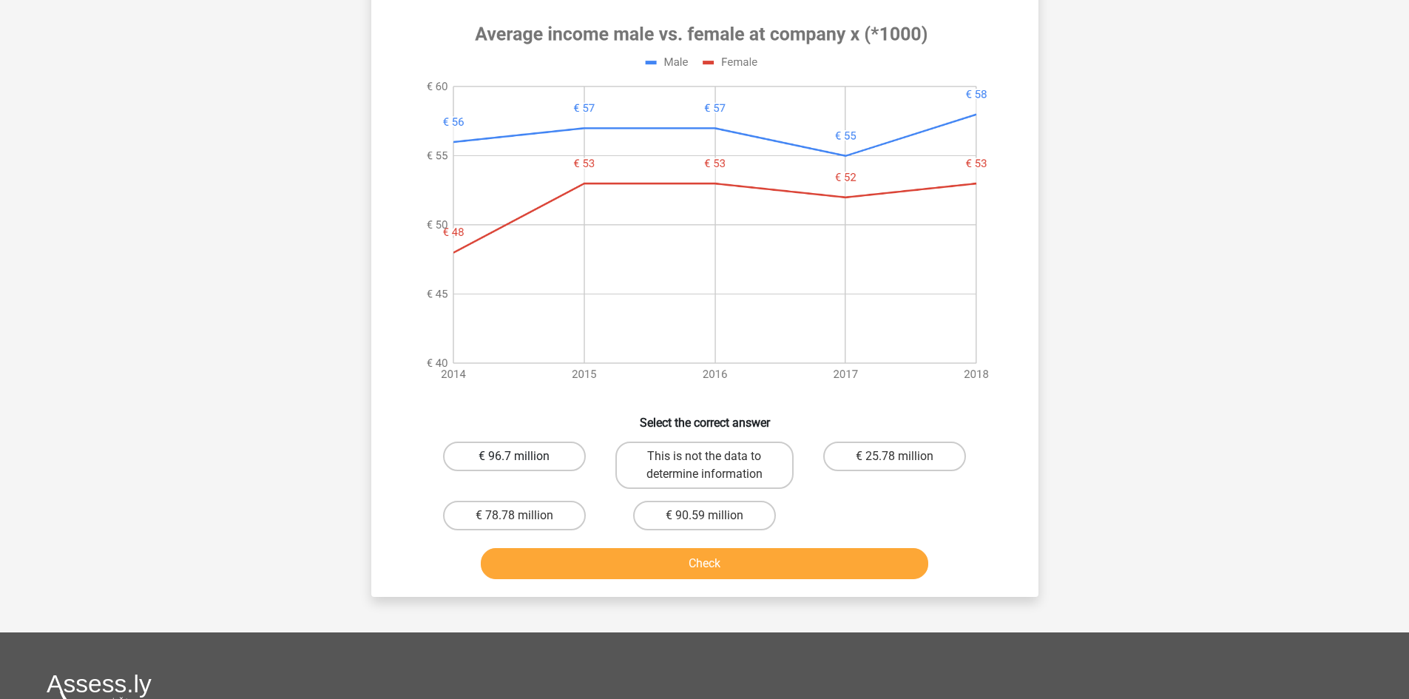
scroll to position [617, 0]
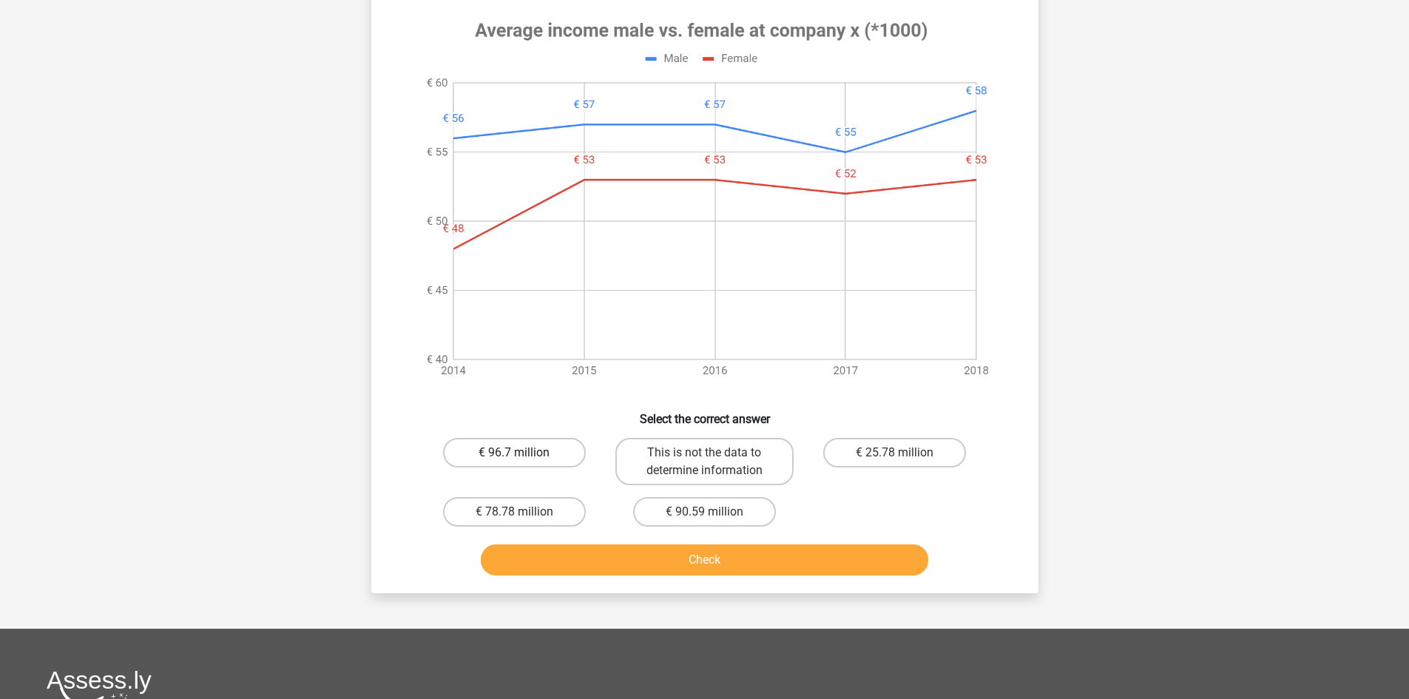
click at [525, 449] on label "€ 96.7 million" at bounding box center [514, 453] width 143 height 30
click at [524, 453] on input "€ 96.7 million" at bounding box center [519, 458] width 10 height 10
radio input "true"
click at [560, 555] on button "Check" at bounding box center [705, 560] width 448 height 31
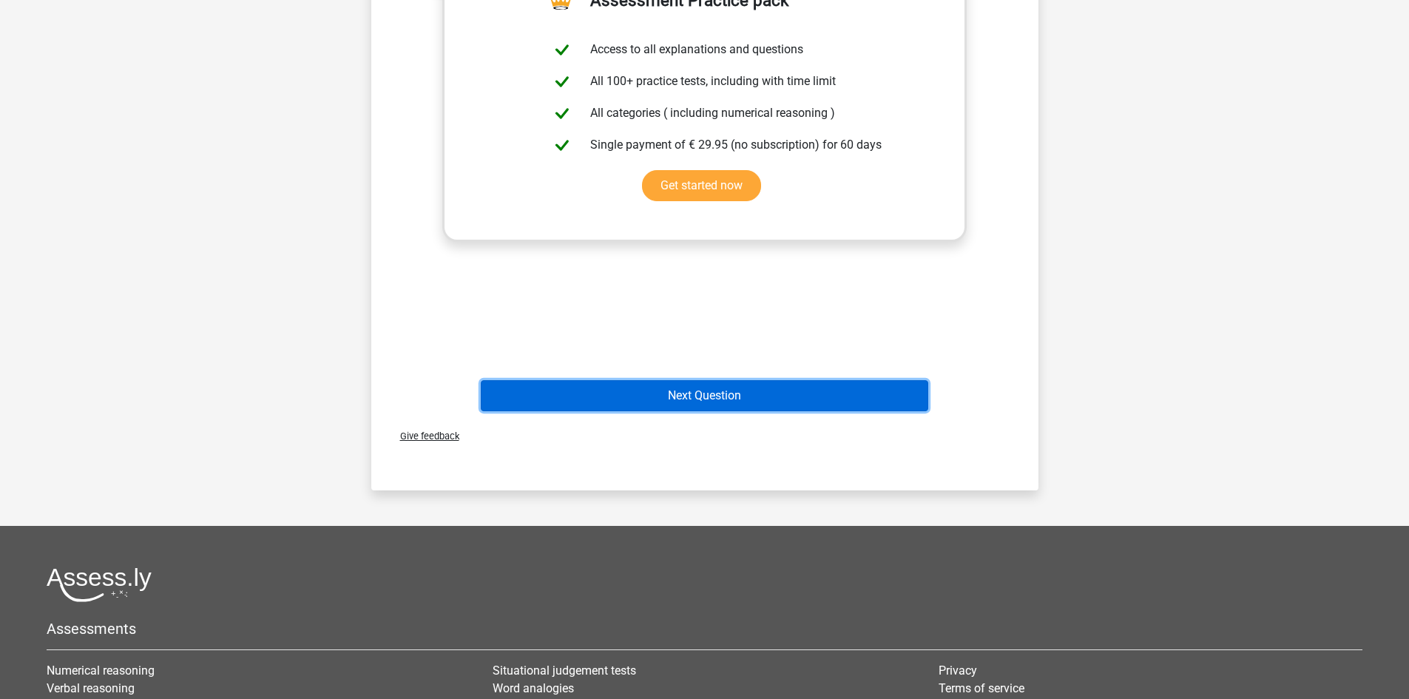
click at [749, 398] on button "Next Question" at bounding box center [705, 395] width 448 height 31
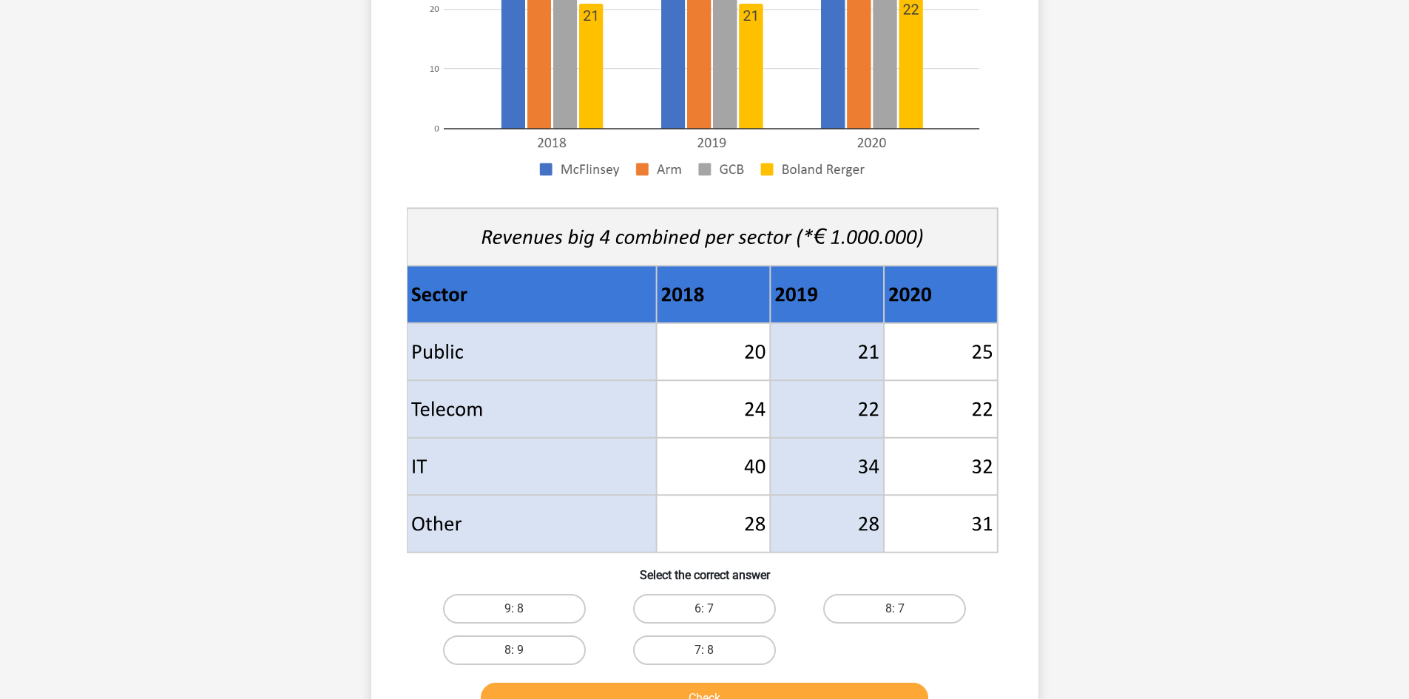
scroll to position [469, 0]
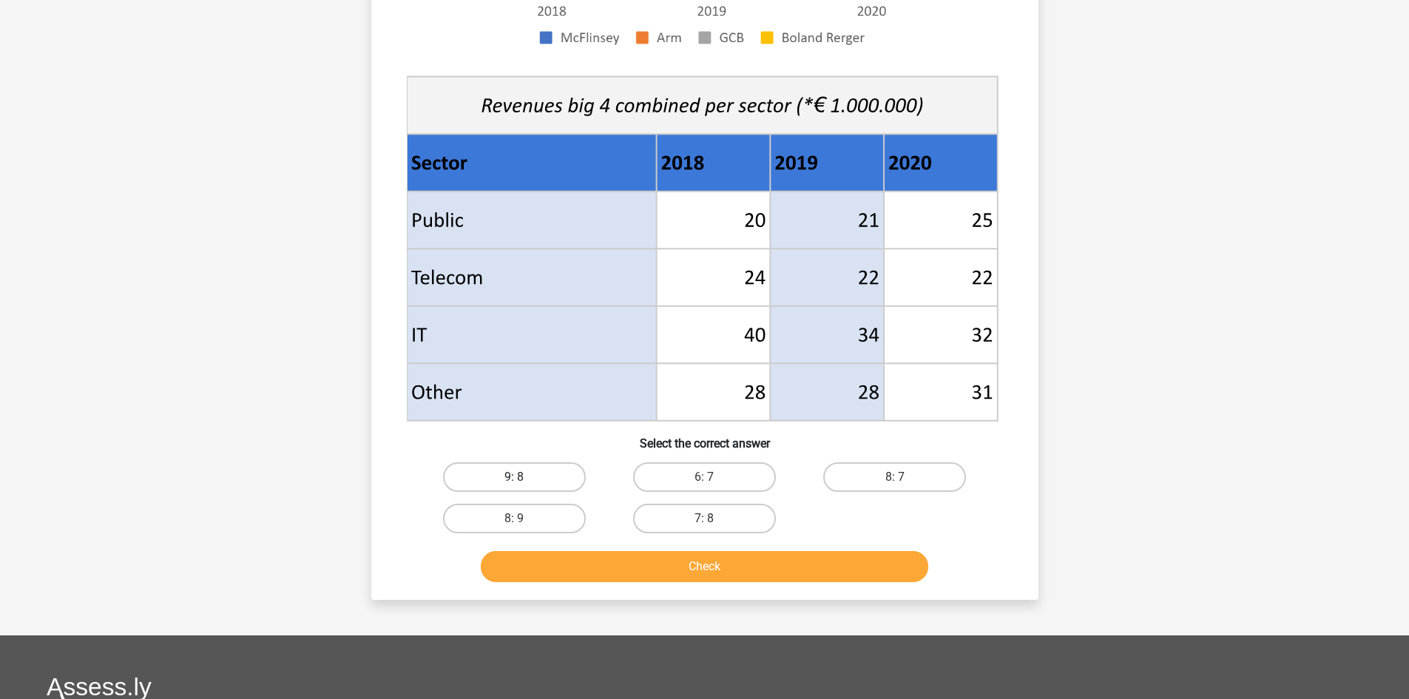
click at [559, 483] on label "9: 8" at bounding box center [514, 477] width 143 height 30
click at [524, 483] on input "9: 8" at bounding box center [519, 482] width 10 height 10
radio input "true"
click at [607, 561] on button "Check" at bounding box center [705, 566] width 448 height 31
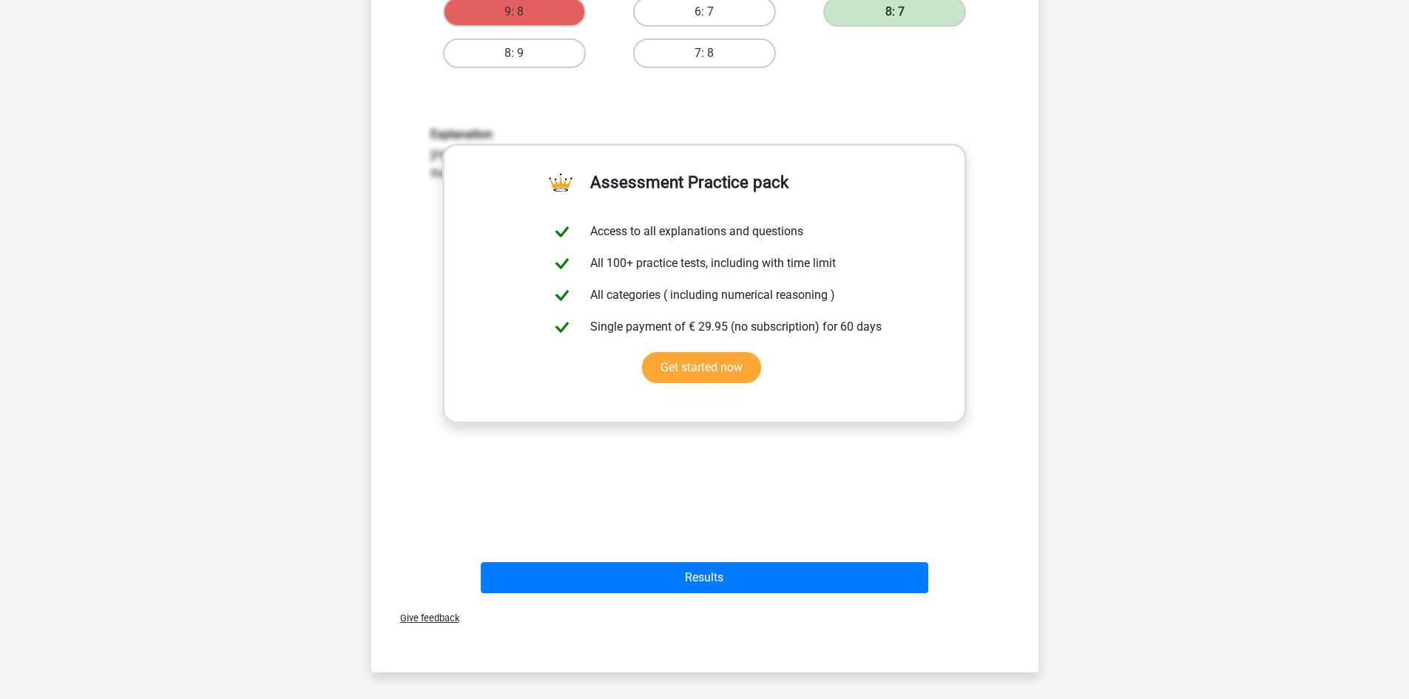
scroll to position [937, 0]
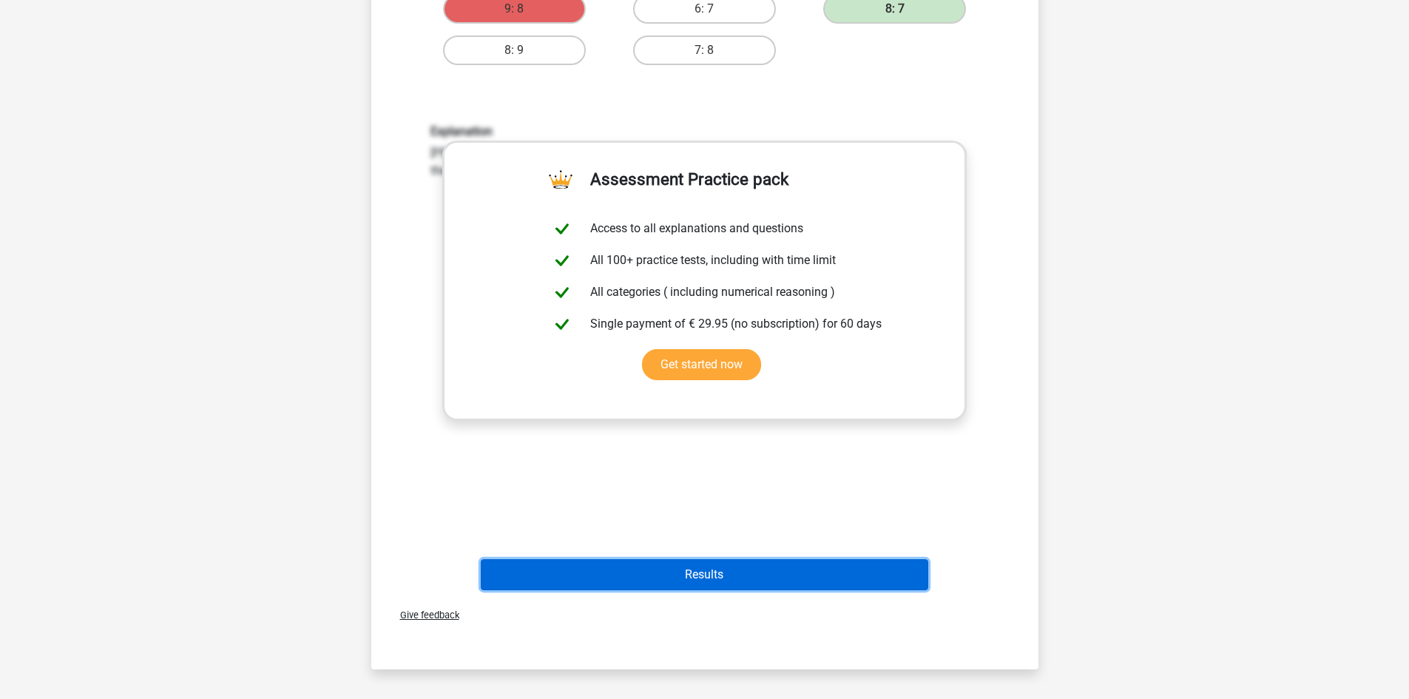
click at [748, 575] on button "Results" at bounding box center [705, 574] width 448 height 31
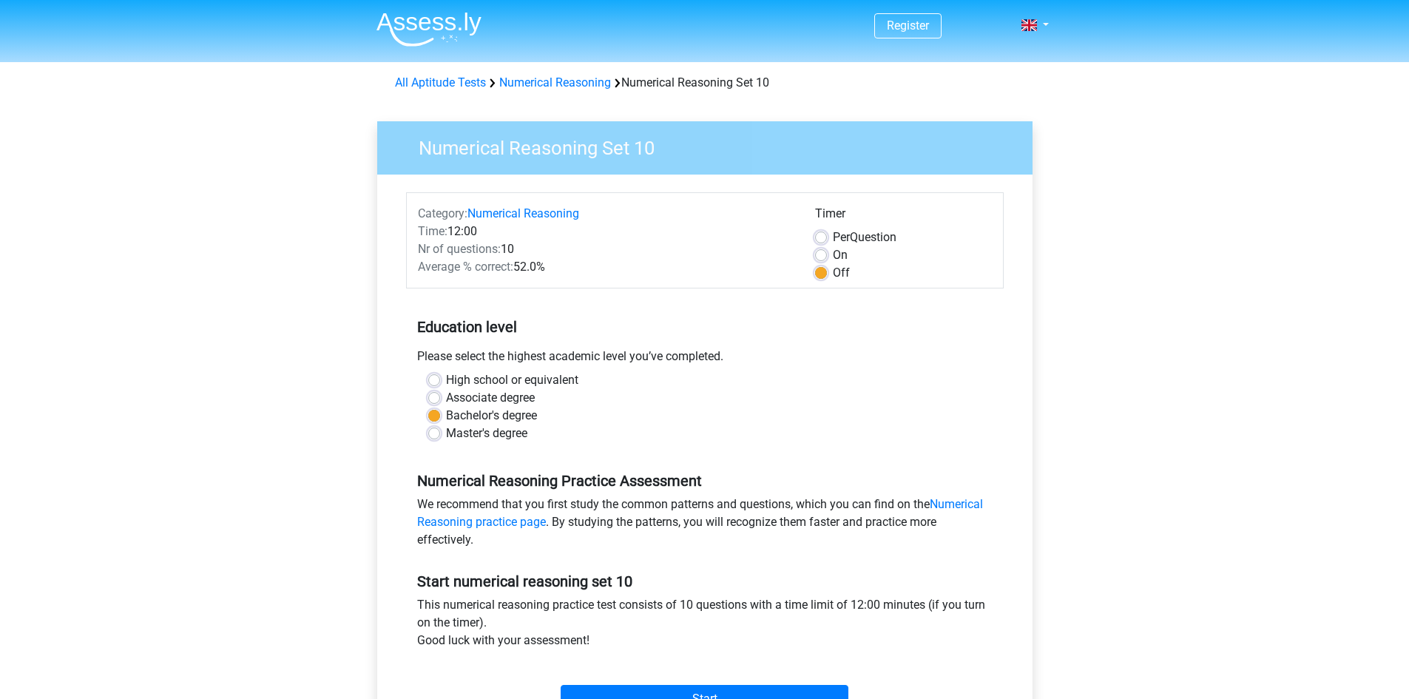
scroll to position [198, 0]
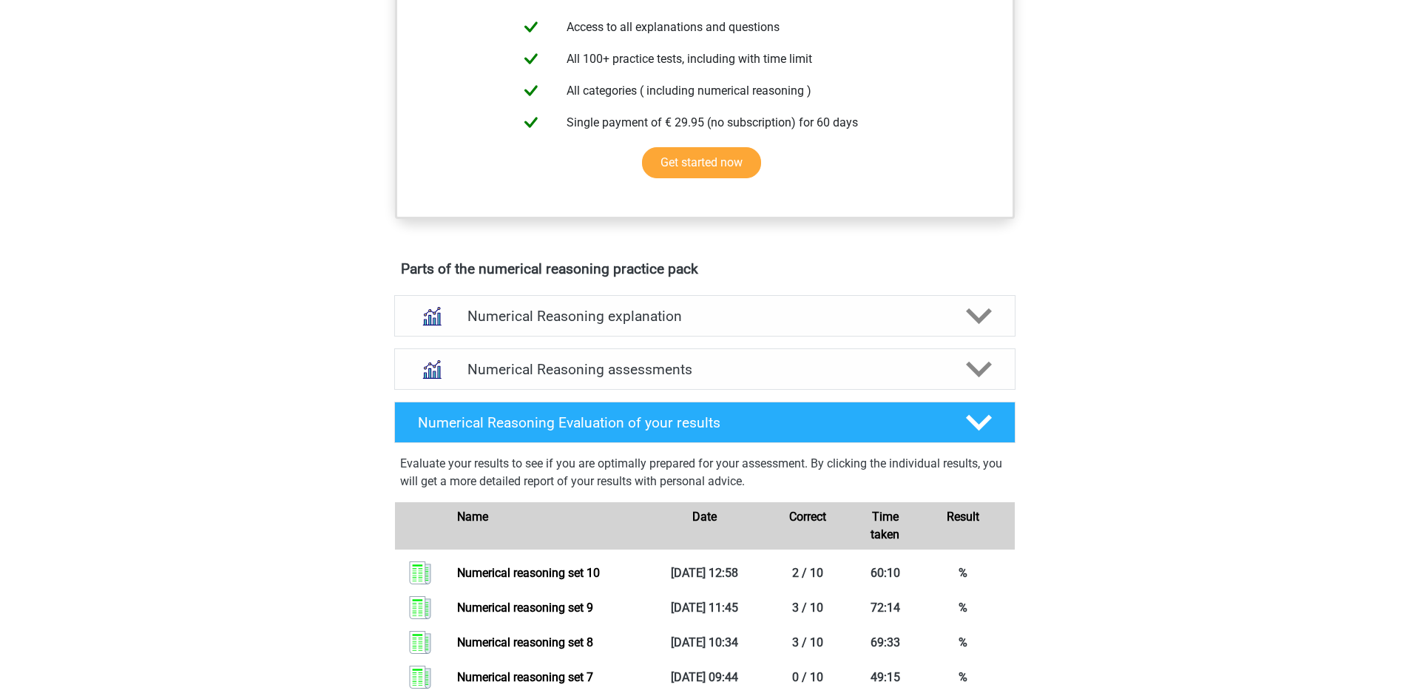
scroll to position [641, 0]
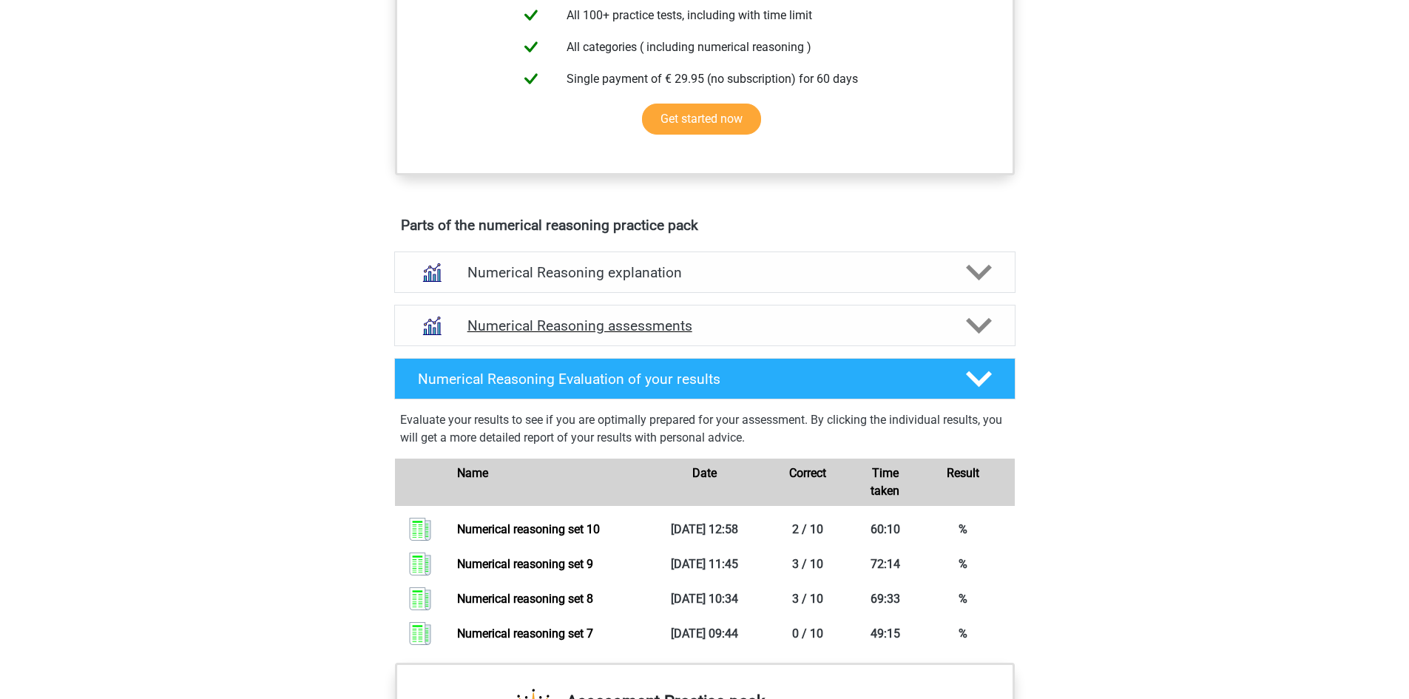
click at [650, 334] on h4 "Numerical Reasoning assessments" at bounding box center [705, 325] width 475 height 17
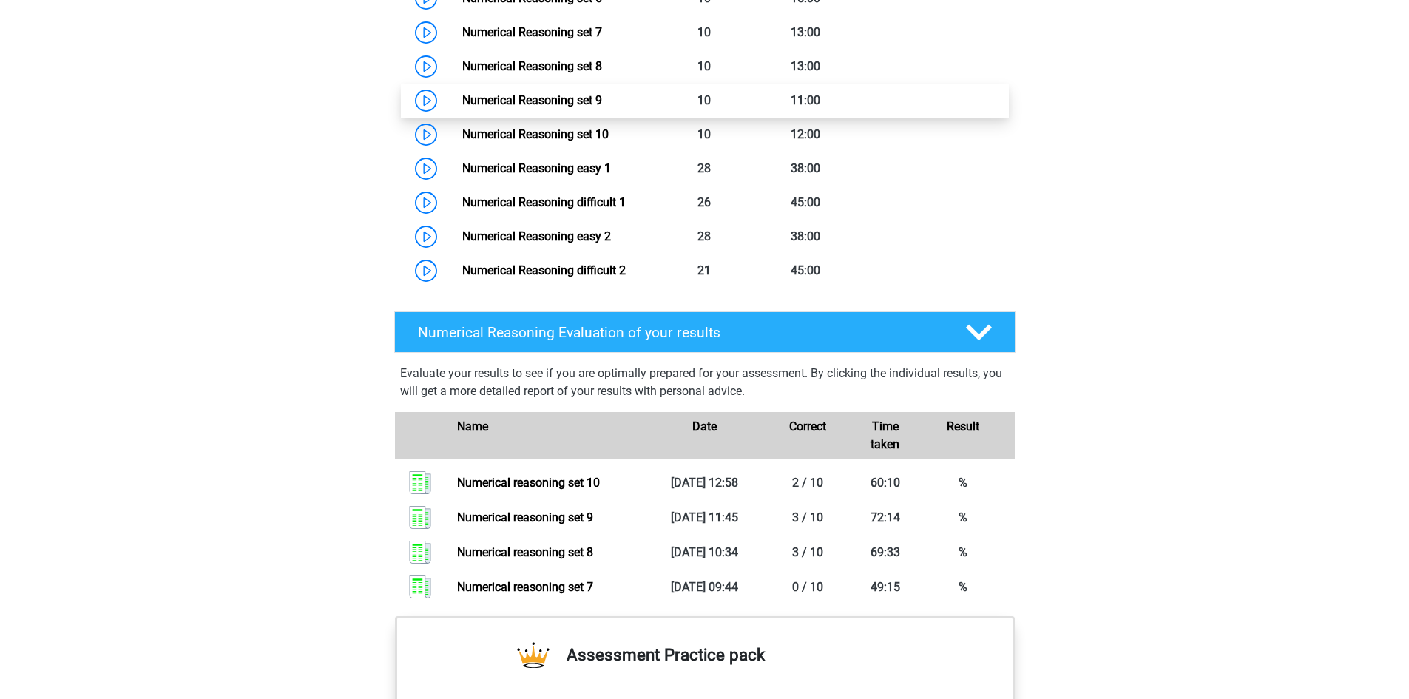
scroll to position [1184, 0]
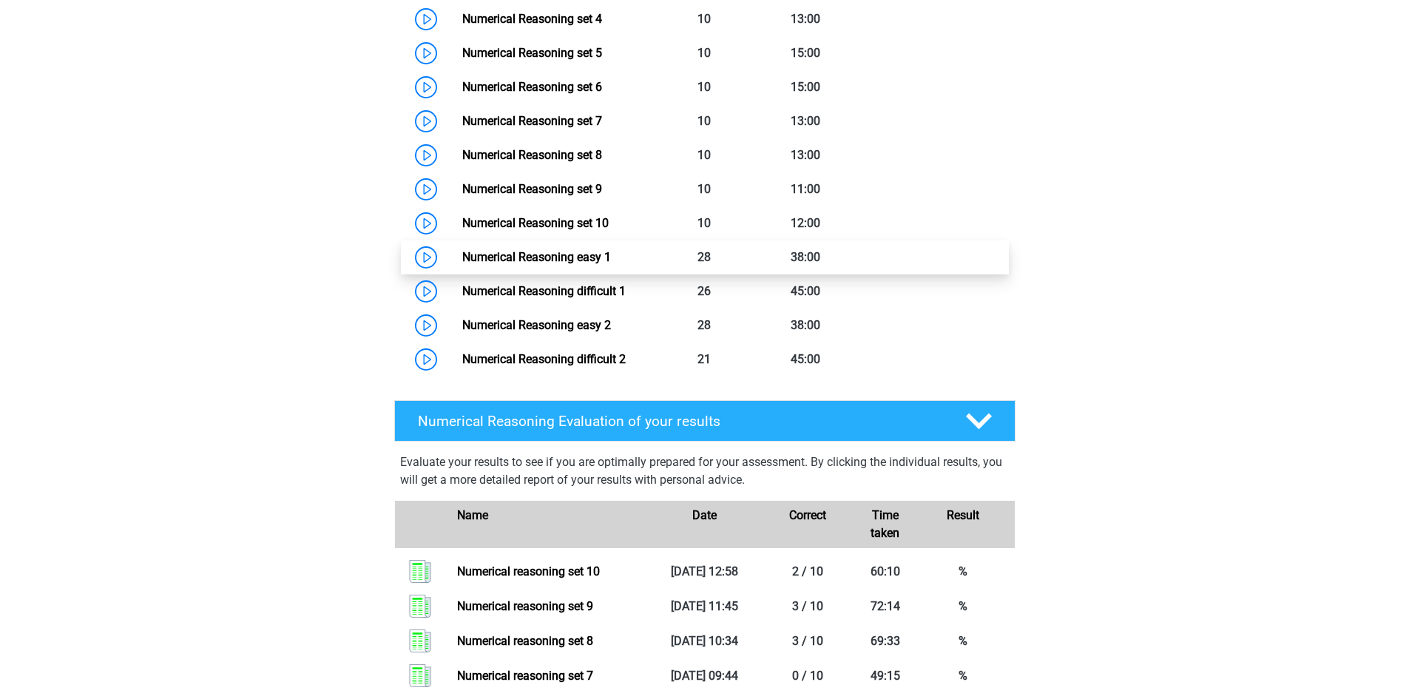
click at [596, 264] on link "Numerical Reasoning easy 1" at bounding box center [536, 257] width 149 height 14
click at [531, 264] on link "Numerical Reasoning easy 1" at bounding box center [536, 257] width 149 height 14
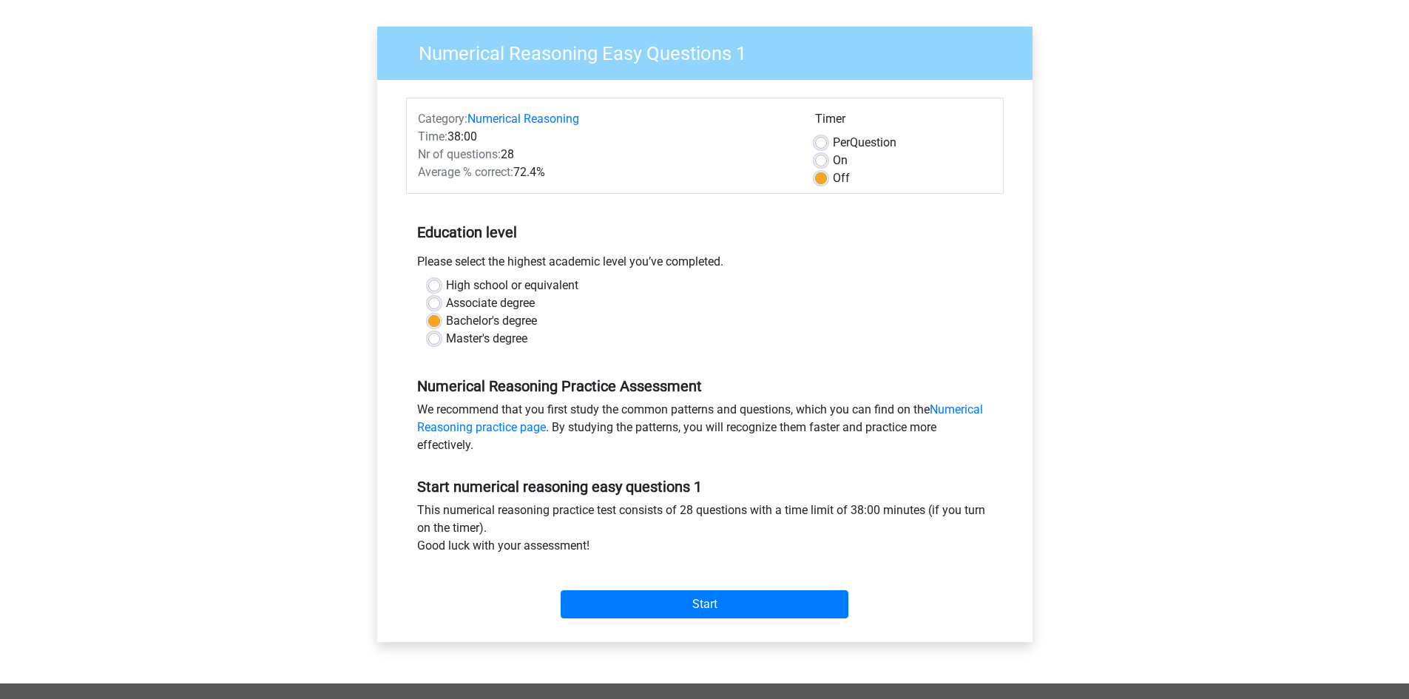
scroll to position [98, 0]
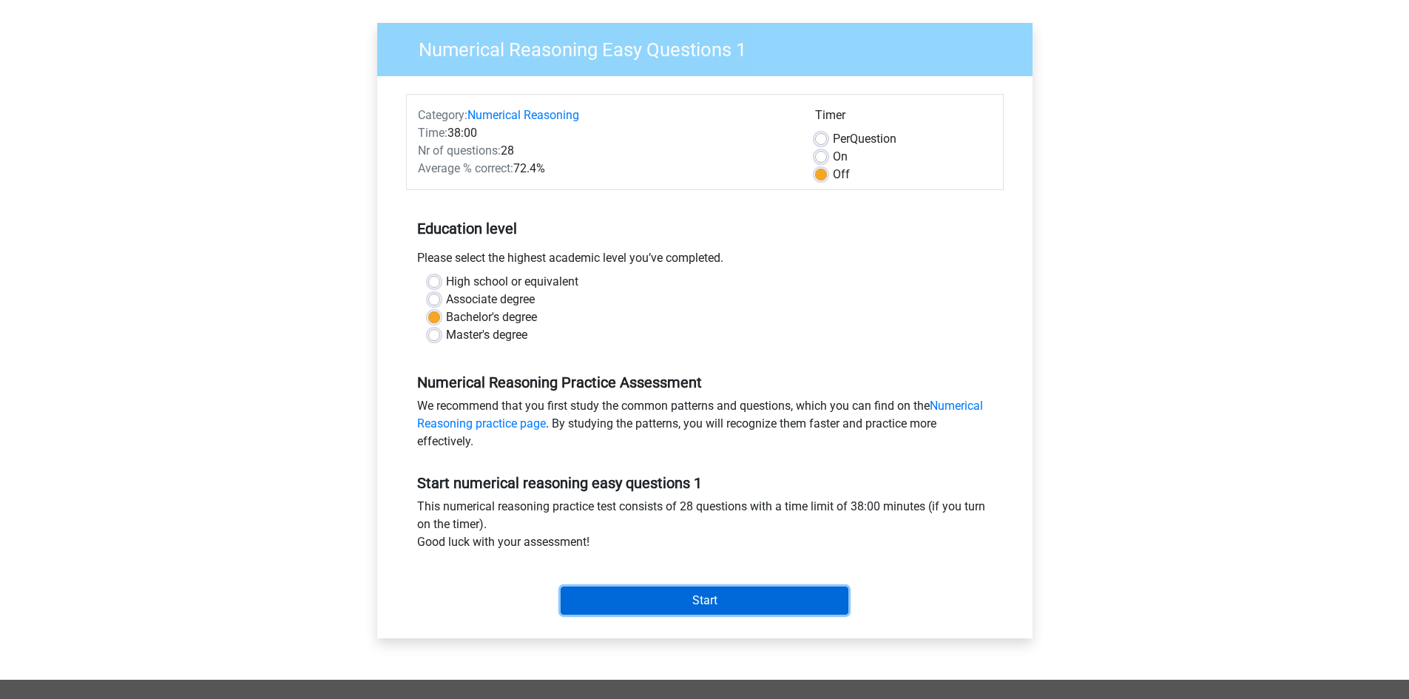
click at [701, 605] on input "Start" at bounding box center [705, 601] width 288 height 28
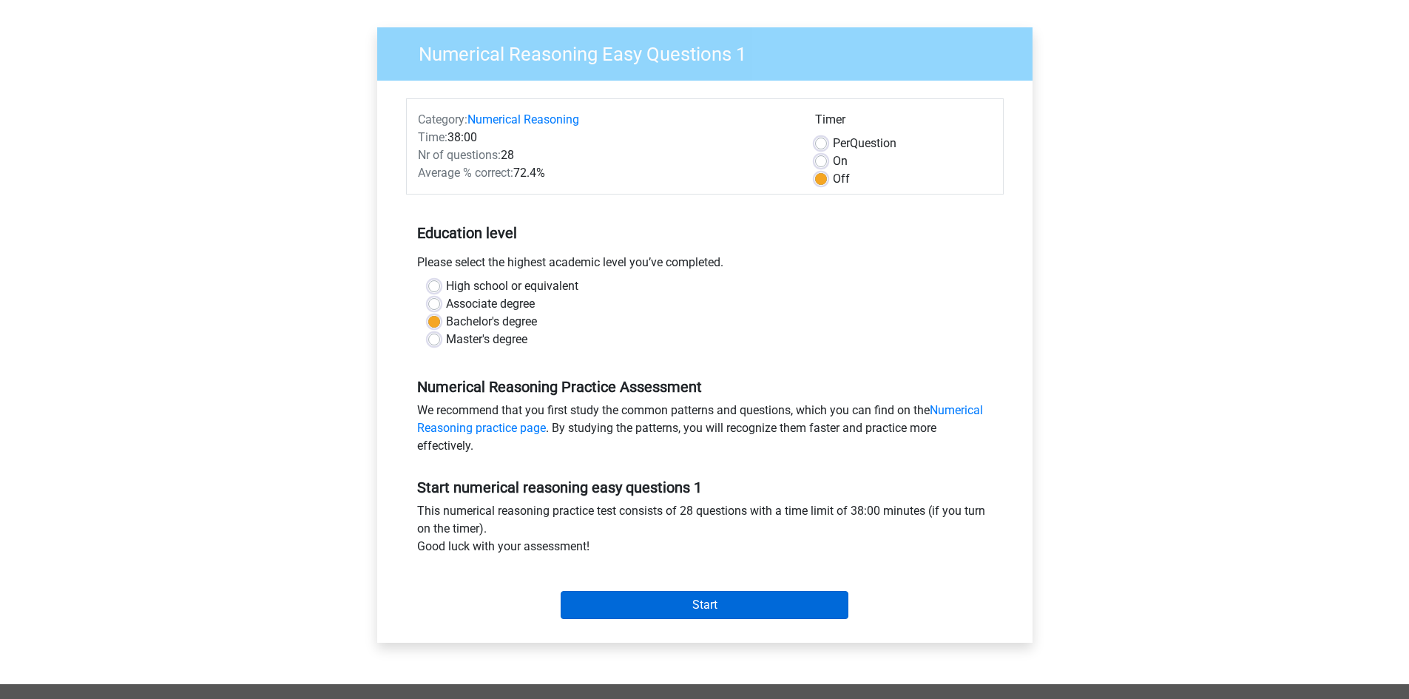
scroll to position [198, 0]
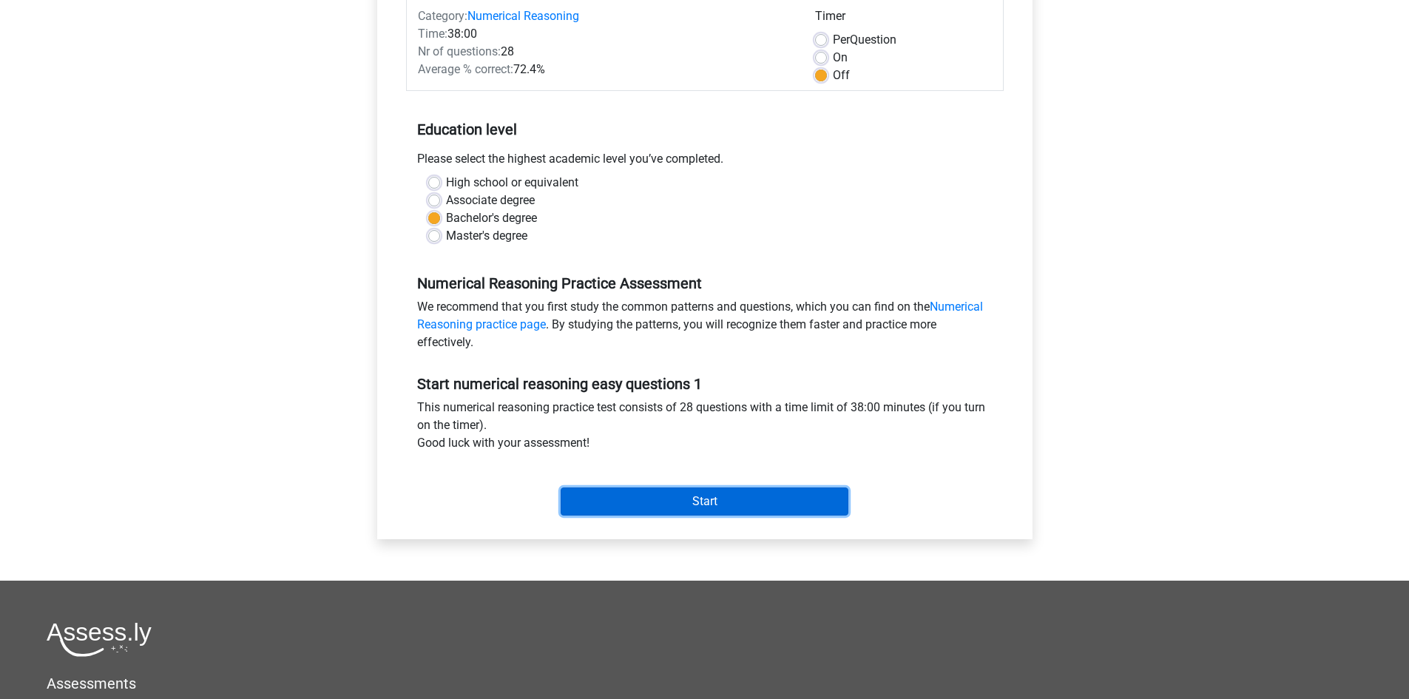
click at [745, 494] on input "Start" at bounding box center [705, 502] width 288 height 28
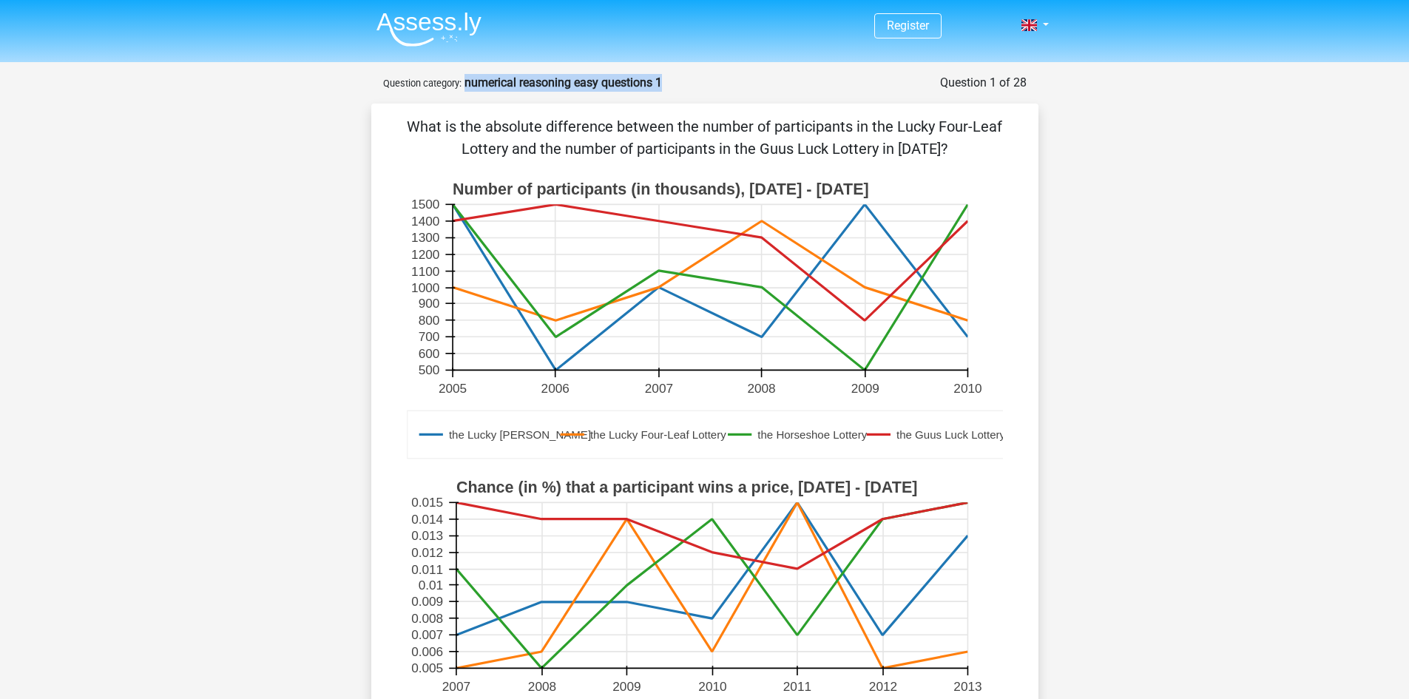
drag, startPoint x: 466, startPoint y: 85, endPoint x: 667, endPoint y: 81, distance: 200.5
click at [667, 81] on div "Question 1 of 28 Question category: numerical reasoning easy questions 1" at bounding box center [705, 83] width 644 height 18
copy strong "numerical reasoning easy questions 1"
click at [872, 168] on div "What is the absolute difference between the number of participants in the Lucky…" at bounding box center [704, 523] width 655 height 816
